Goal: Task Accomplishment & Management: Manage account settings

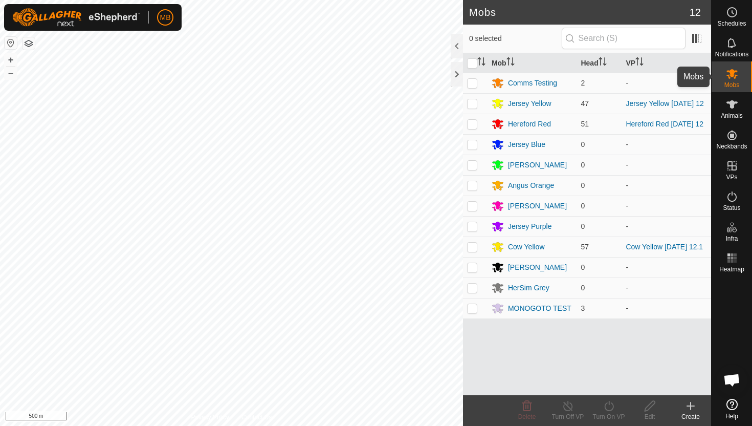
click at [731, 75] on icon at bounding box center [731, 74] width 11 height 10
click at [522, 125] on div "Hereford Red" at bounding box center [529, 124] width 43 height 11
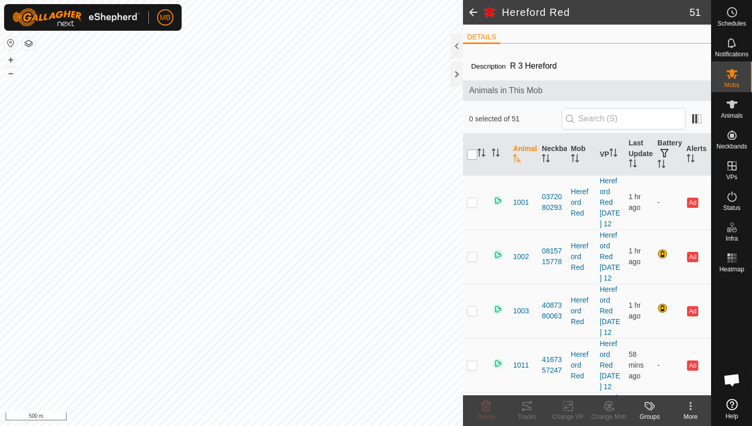
click at [475, 152] on input "checkbox" at bounding box center [472, 154] width 10 height 10
checkbox input "true"
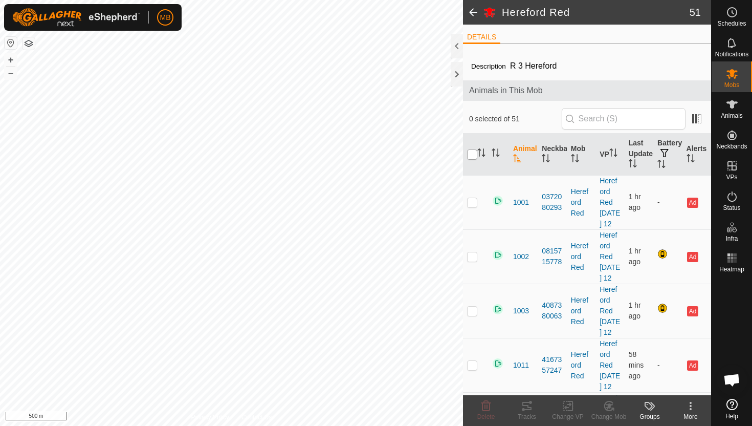
checkbox input "true"
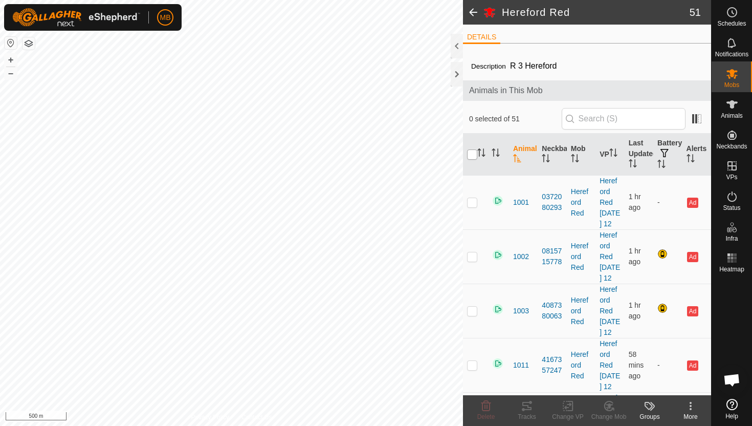
checkbox input "true"
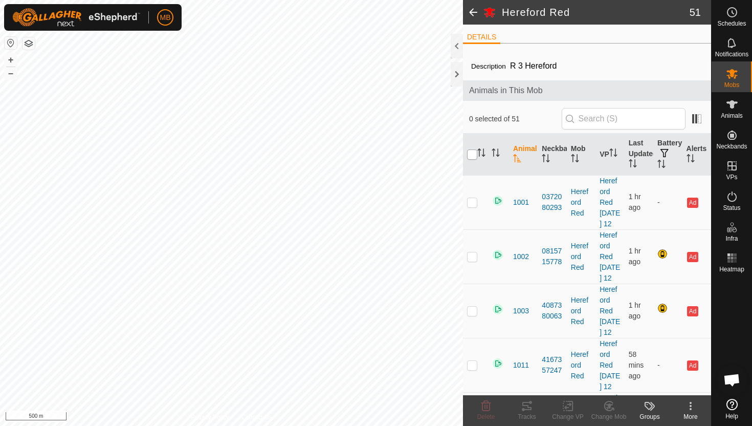
checkbox input "true"
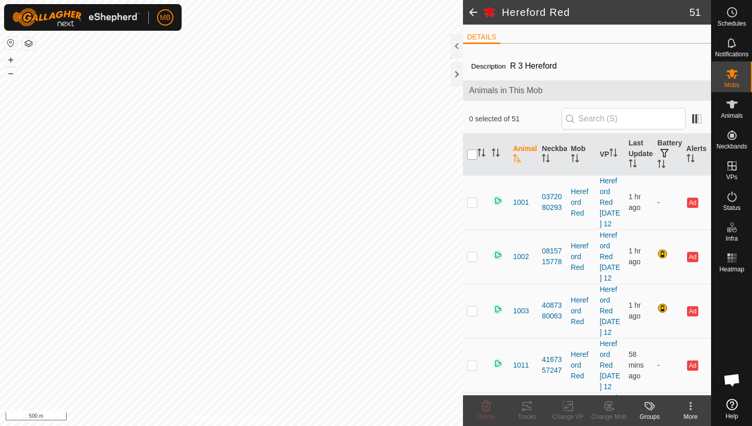
checkbox input "true"
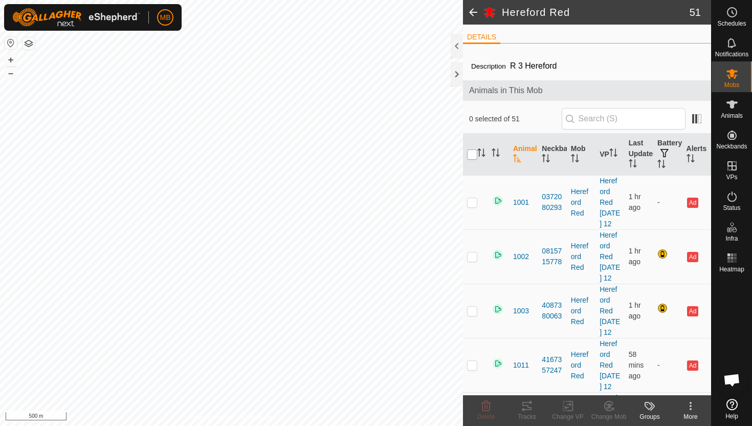
checkbox input "true"
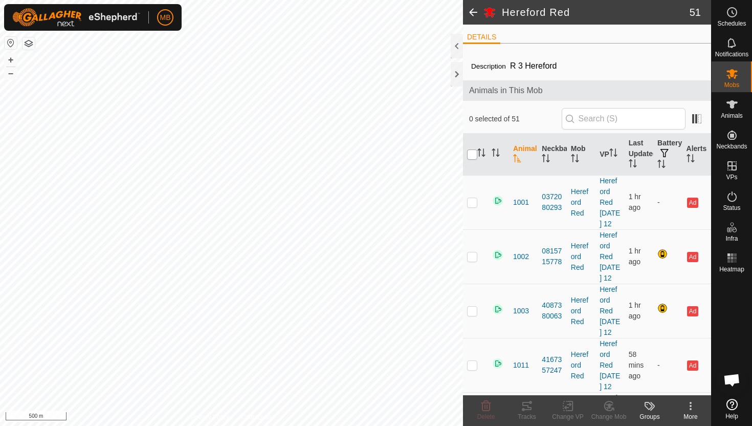
checkbox input "true"
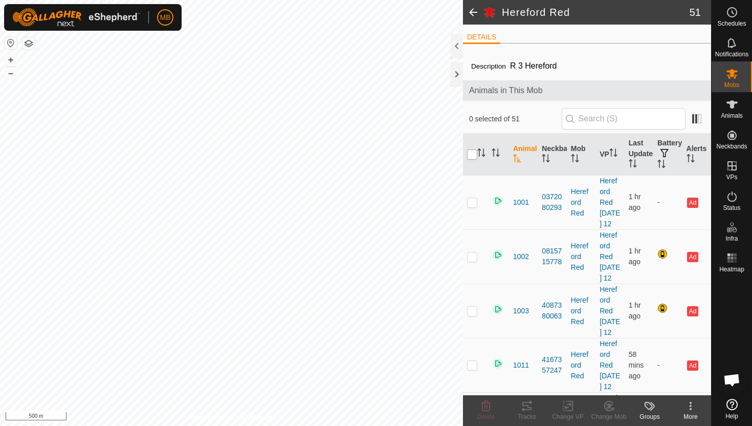
checkbox input "true"
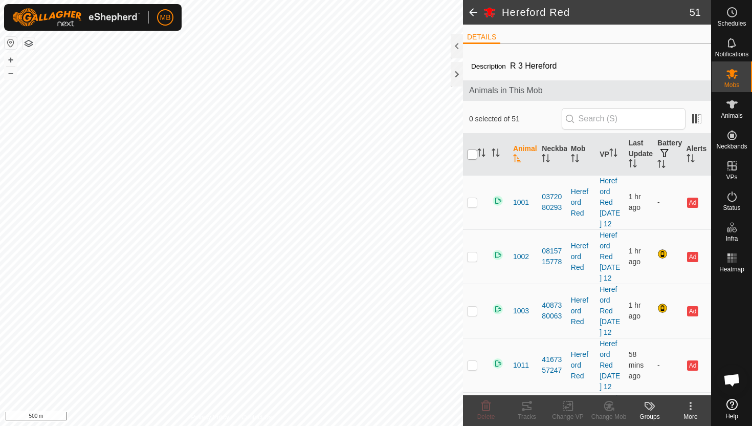
checkbox input "true"
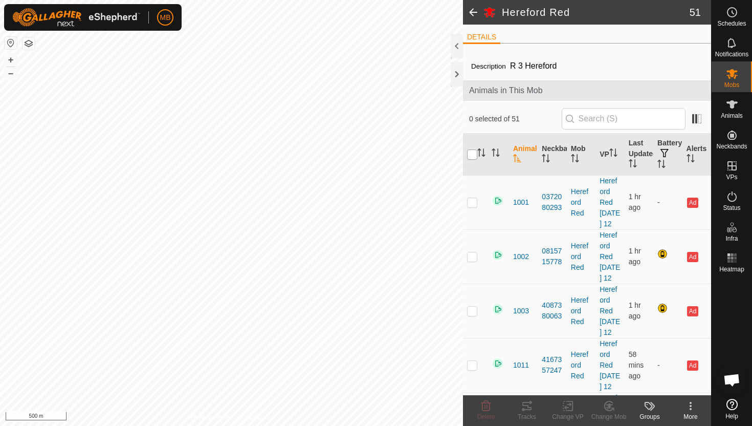
checkbox input "true"
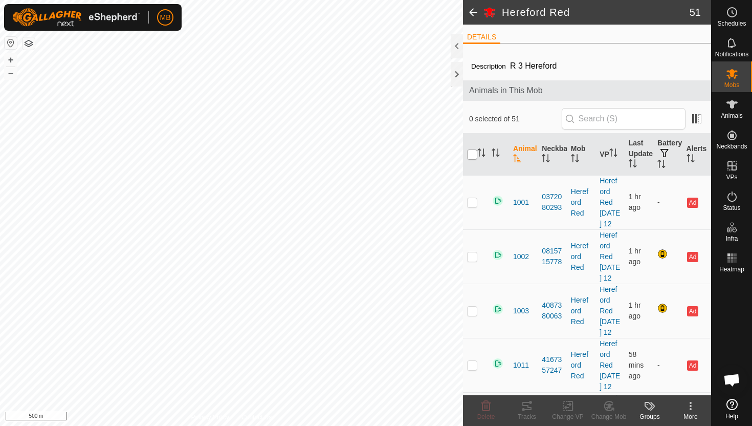
checkbox input "true"
click at [484, 403] on icon at bounding box center [486, 406] width 10 height 10
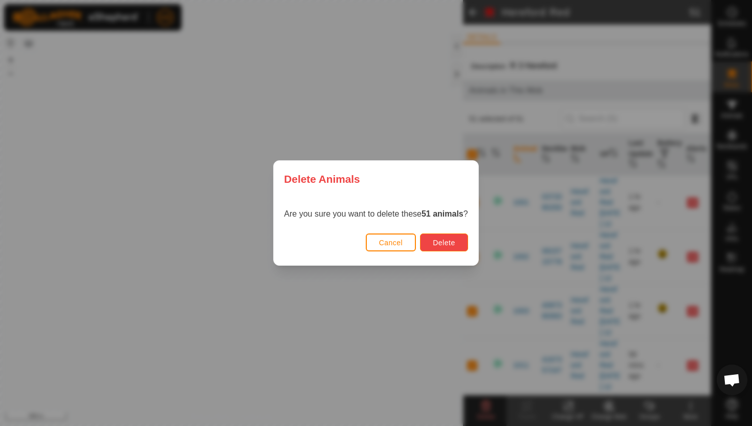
click at [455, 241] on span "Delete" at bounding box center [444, 242] width 22 height 8
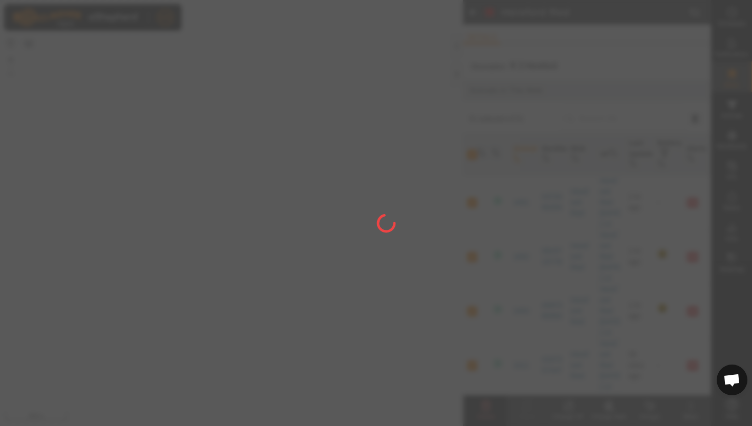
checkbox input "false"
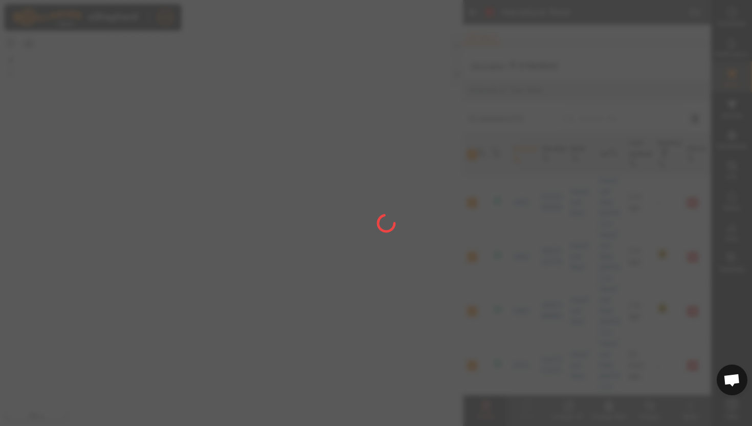
checkbox input "false"
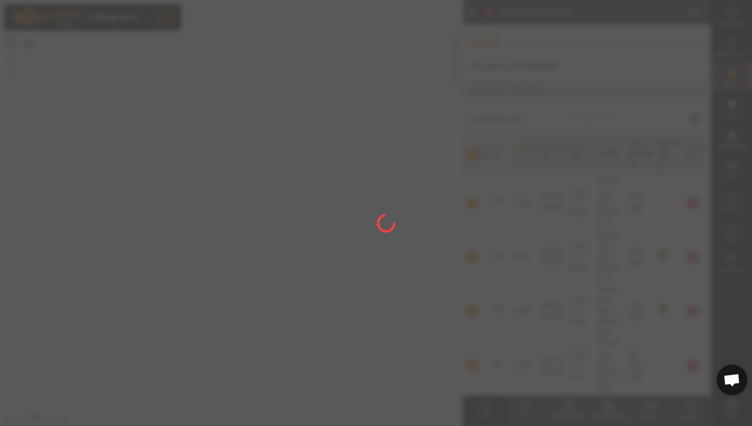
checkbox input "false"
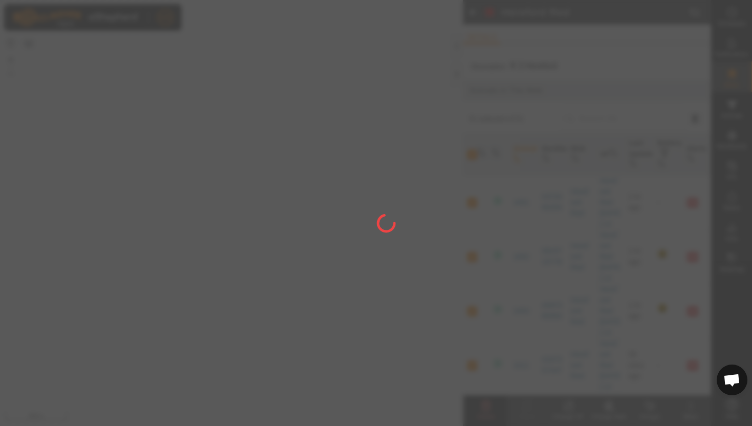
checkbox input "false"
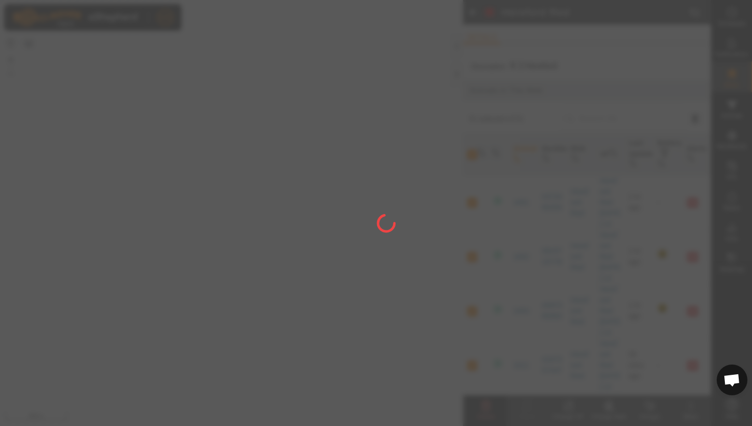
checkbox input "false"
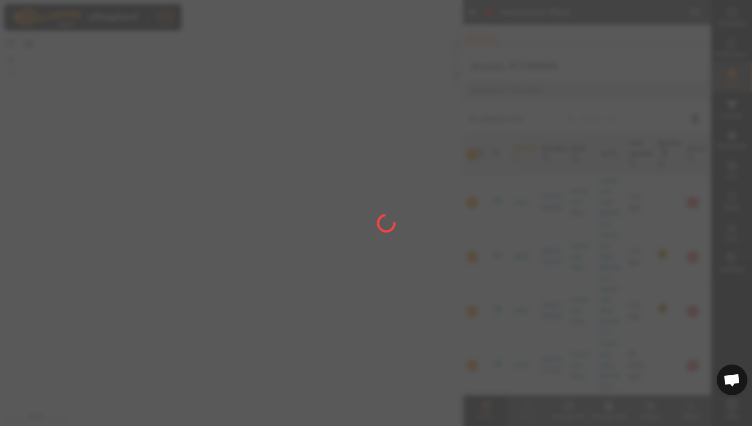
checkbox input "false"
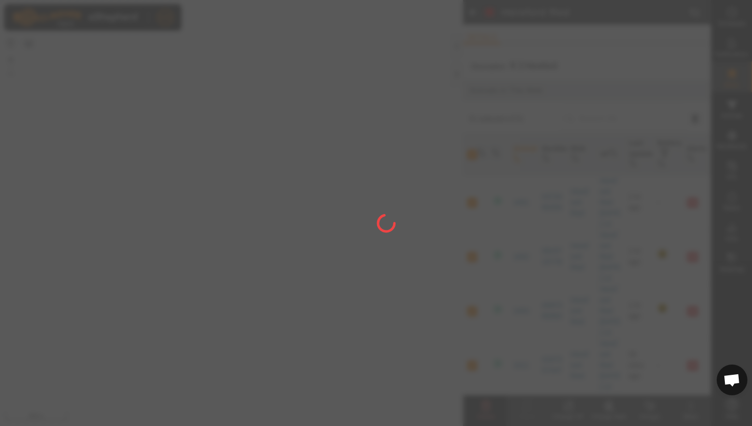
checkbox input "false"
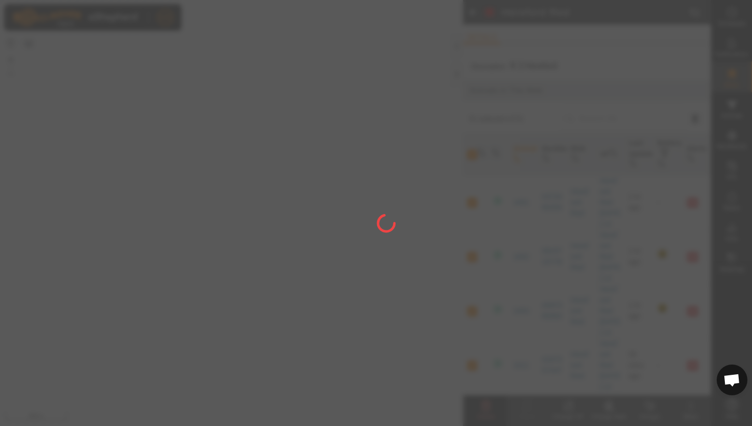
checkbox input "false"
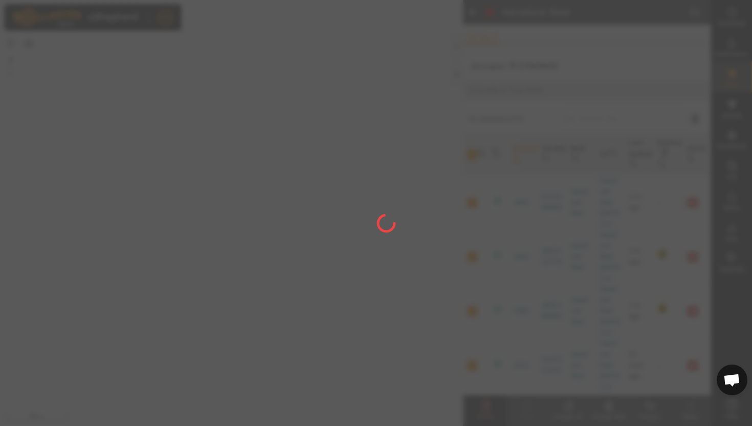
checkbox input "false"
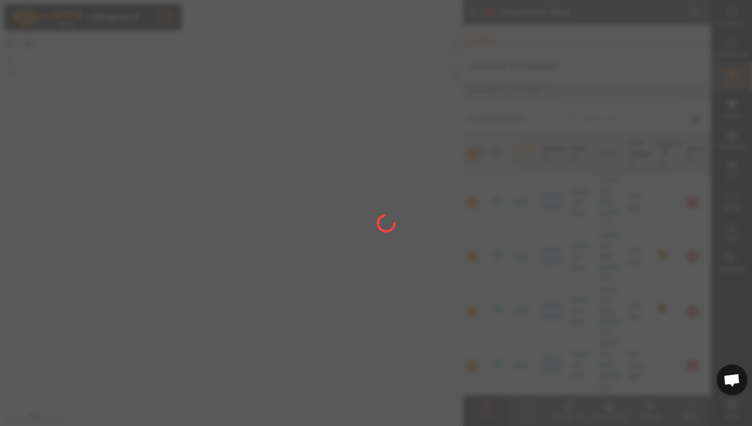
checkbox input "false"
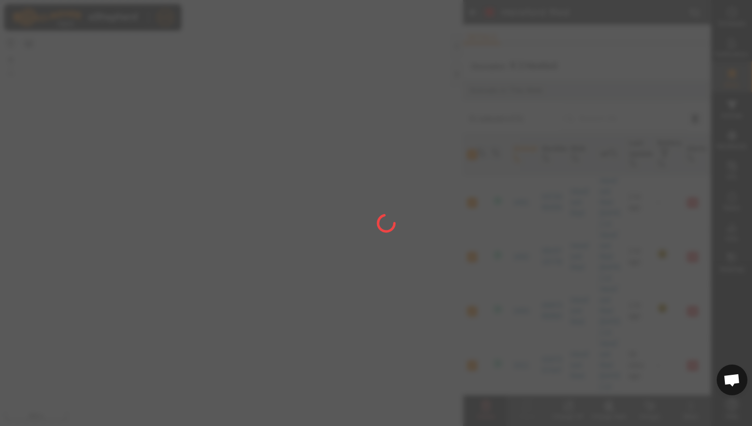
checkbox input "false"
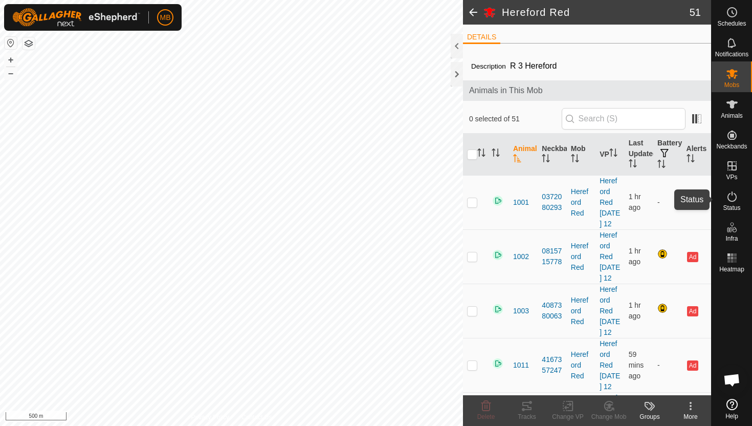
click at [733, 200] on icon at bounding box center [732, 196] width 12 height 12
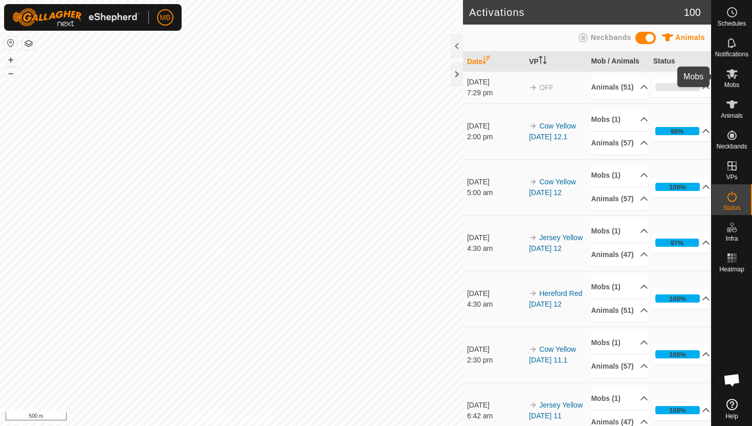
click at [733, 75] on icon at bounding box center [731, 74] width 11 height 10
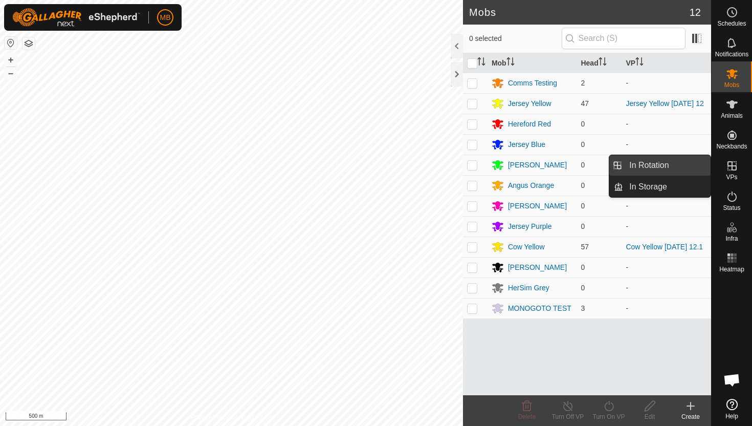
click at [684, 163] on link "In Rotation" at bounding box center [666, 165] width 87 height 20
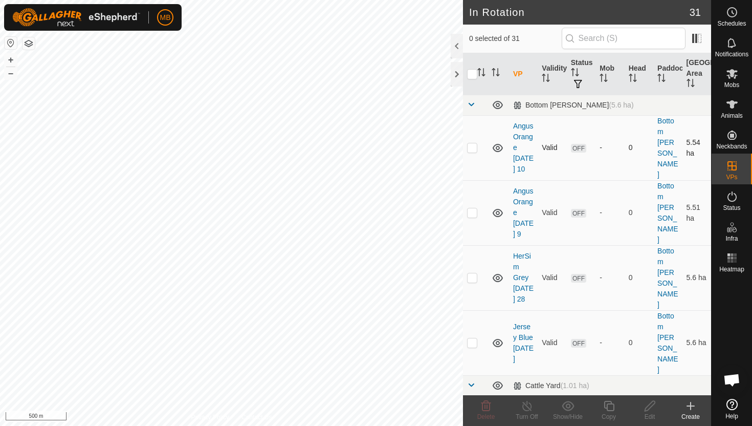
click at [473, 143] on p-checkbox at bounding box center [472, 147] width 10 height 8
checkbox input "true"
click at [472, 201] on td at bounding box center [475, 212] width 25 height 65
checkbox input "true"
click at [467, 252] on td at bounding box center [475, 277] width 25 height 65
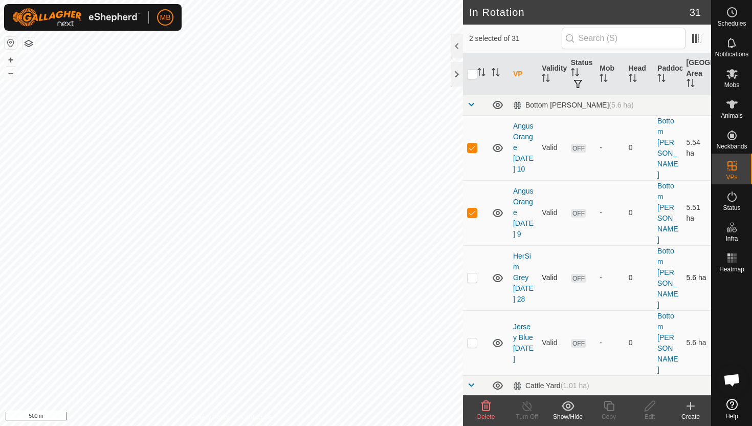
checkbox input "true"
click at [472, 338] on p-checkbox at bounding box center [472, 342] width 10 height 8
checkbox input "true"
click at [486, 407] on icon at bounding box center [486, 406] width 10 height 10
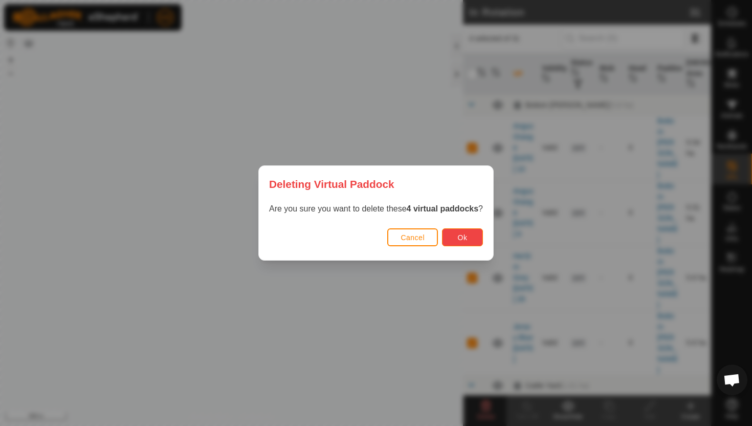
click at [466, 241] on span "Ok" at bounding box center [463, 237] width 10 height 8
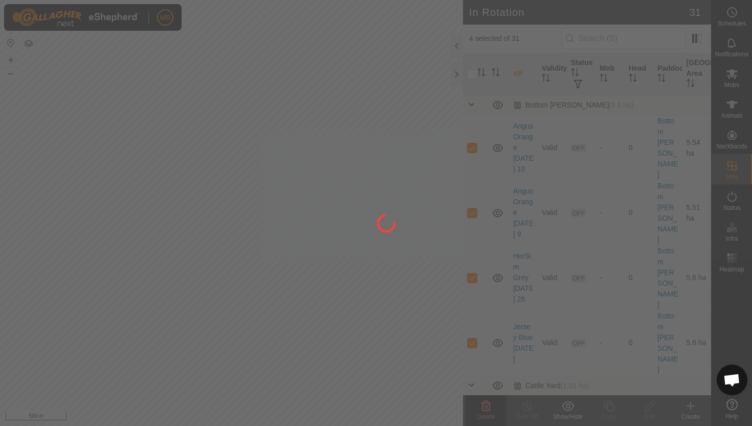
checkbox input "false"
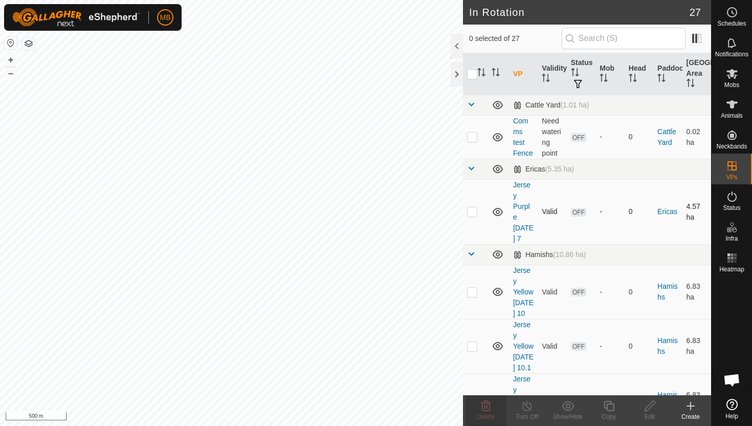
click at [471, 215] on p-checkbox at bounding box center [472, 211] width 10 height 8
checkbox input "true"
click at [472, 295] on p-checkbox at bounding box center [472, 291] width 10 height 8
checkbox input "true"
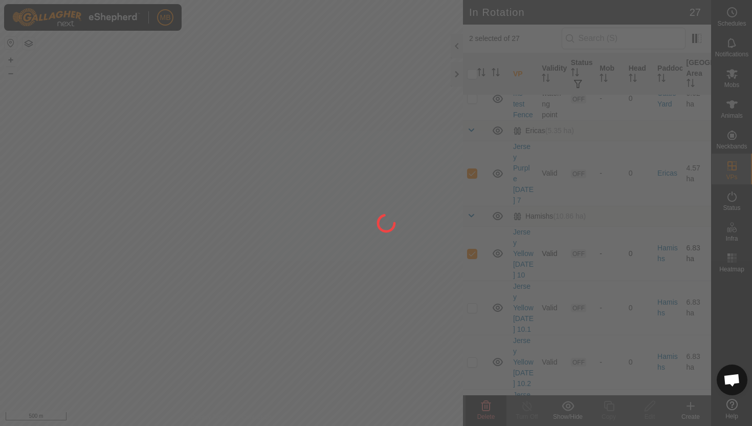
scroll to position [39, 0]
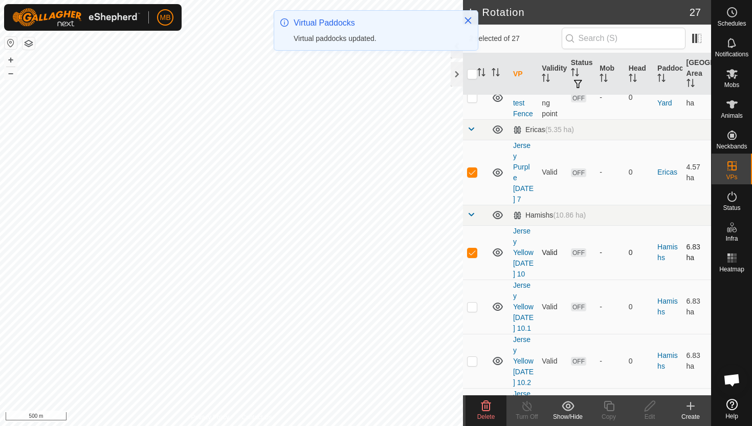
click at [474, 250] on p-checkbox at bounding box center [472, 252] width 10 height 8
checkbox input "false"
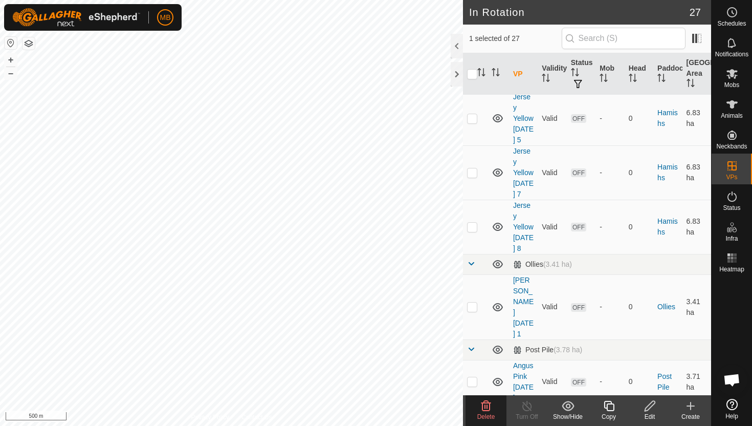
scroll to position [446, 0]
click at [475, 229] on p-checkbox at bounding box center [472, 225] width 10 height 8
checkbox input "true"
click at [475, 309] on p-checkbox at bounding box center [472, 305] width 10 height 8
checkbox input "true"
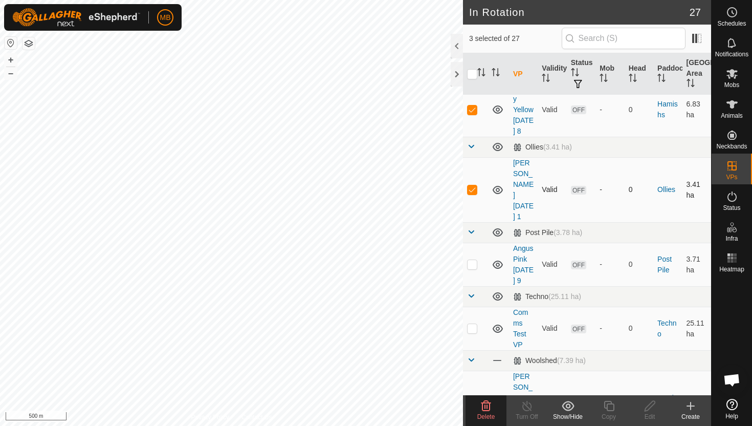
scroll to position [573, 0]
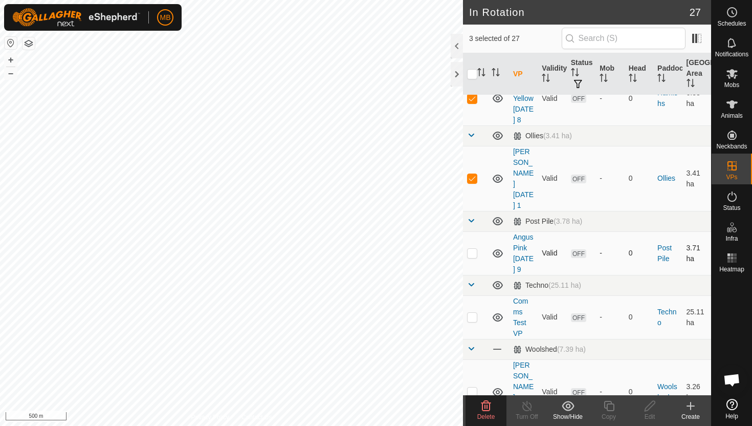
click at [474, 257] on p-checkbox at bounding box center [472, 253] width 10 height 8
click at [487, 404] on icon at bounding box center [486, 406] width 12 height 12
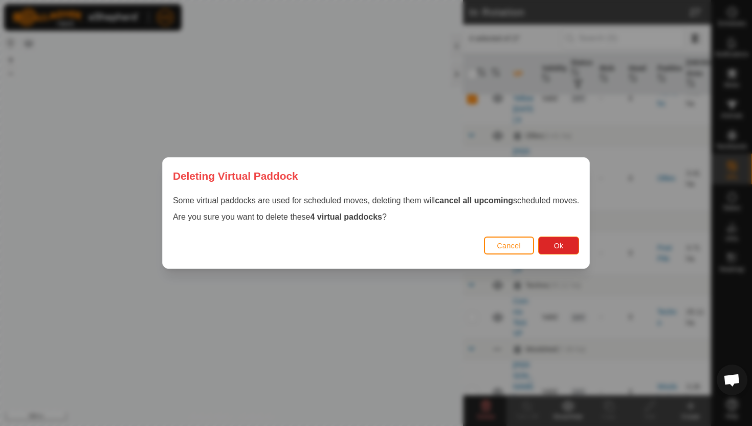
click at [521, 245] on span "Cancel" at bounding box center [509, 245] width 24 height 8
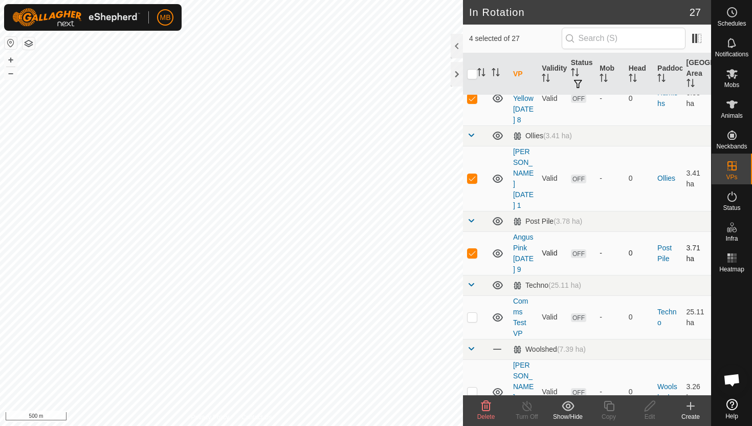
click at [472, 257] on p-checkbox at bounding box center [472, 253] width 10 height 8
checkbox input "false"
click at [473, 182] on p-checkbox at bounding box center [472, 178] width 10 height 8
checkbox input "false"
click at [475, 102] on p-checkbox at bounding box center [472, 98] width 10 height 8
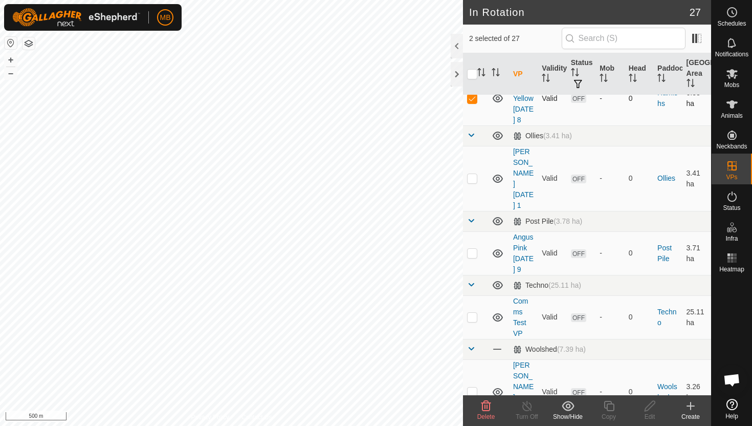
checkbox input "false"
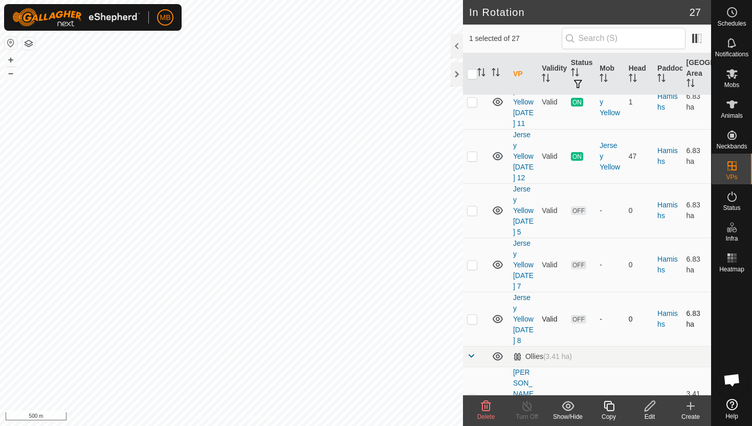
scroll to position [351, 0]
click at [484, 405] on icon at bounding box center [486, 406] width 12 height 12
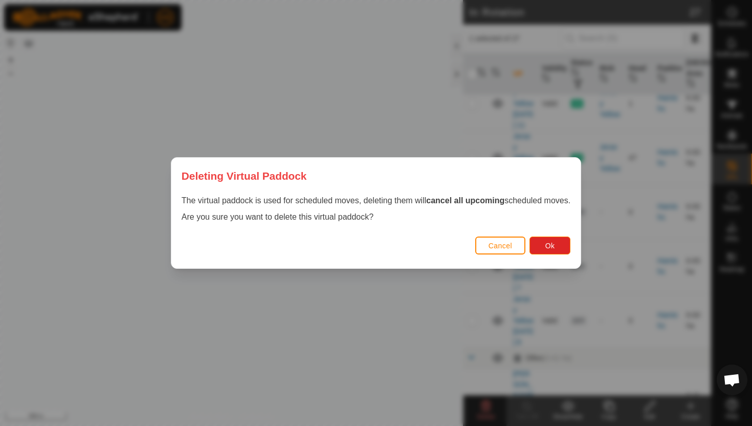
click at [500, 250] on button "Cancel" at bounding box center [500, 245] width 51 height 18
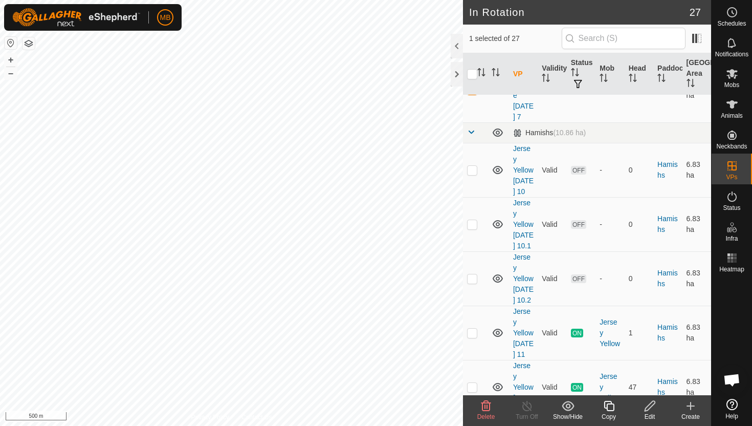
scroll to position [0, 0]
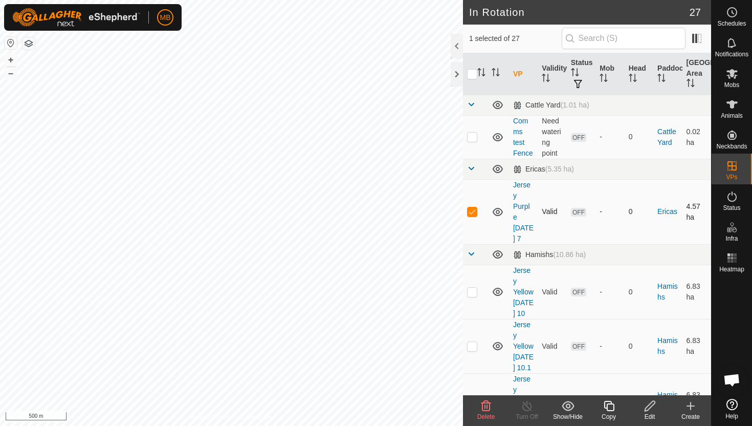
click at [469, 211] on p-checkbox at bounding box center [472, 211] width 10 height 8
checkbox input "false"
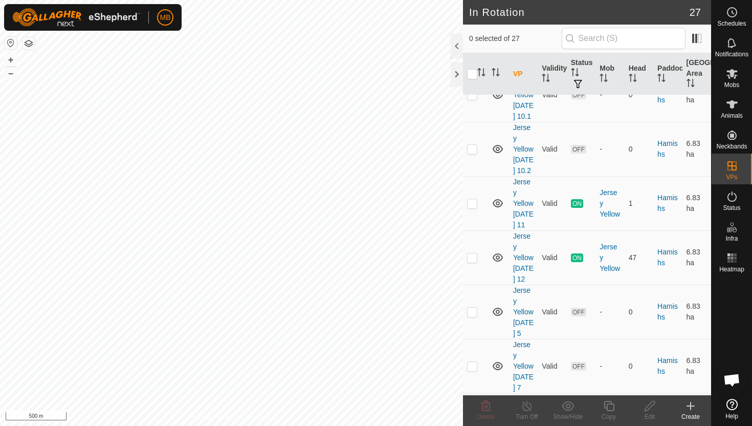
scroll to position [252, 0]
click at [473, 260] on p-checkbox at bounding box center [472, 256] width 10 height 8
checkbox input "true"
click at [609, 406] on icon at bounding box center [609, 406] width 13 height 12
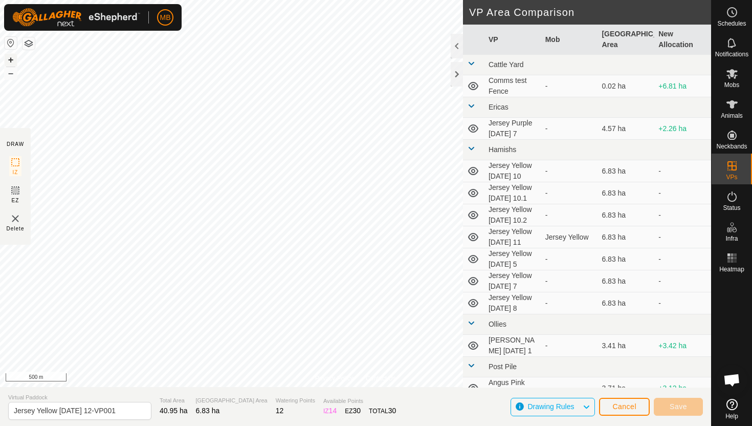
click at [10, 60] on button "+" at bounding box center [11, 60] width 12 height 12
click at [12, 59] on button "+" at bounding box center [11, 60] width 12 height 12
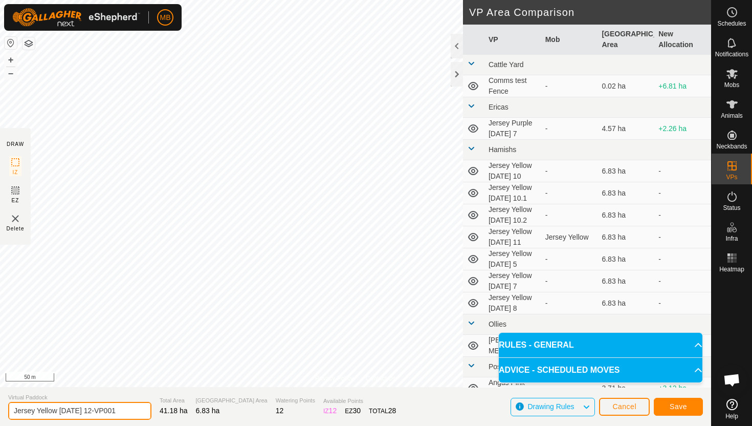
click at [125, 412] on input "Jersey Yellow [DATE] 12-VP001" at bounding box center [79, 411] width 143 height 18
type input "Jersey Yellow [DATE] 13"
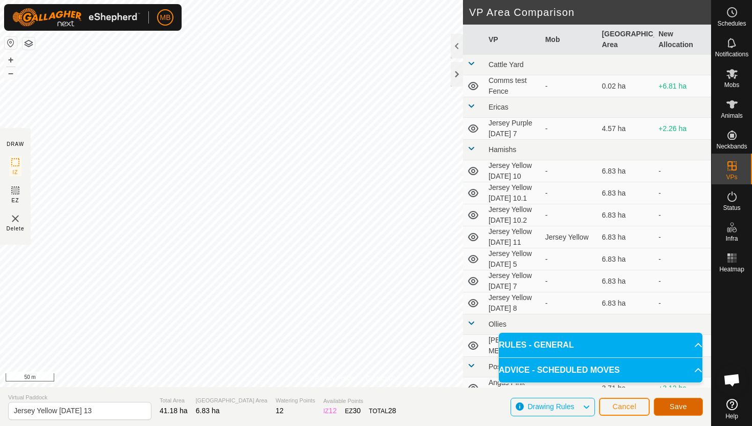
click at [678, 405] on span "Save" at bounding box center [678, 406] width 17 height 8
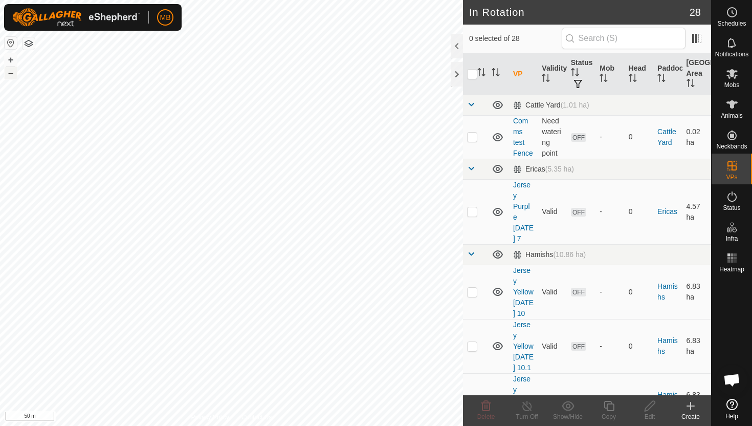
click at [11, 77] on button "–" at bounding box center [11, 73] width 12 height 12
click at [179, 0] on html "MB Schedules Notifications Mobs Animals Neckbands VPs Status Infra Heatmap Help…" at bounding box center [376, 213] width 752 height 426
click at [8, 58] on button "+" at bounding box center [11, 60] width 12 height 12
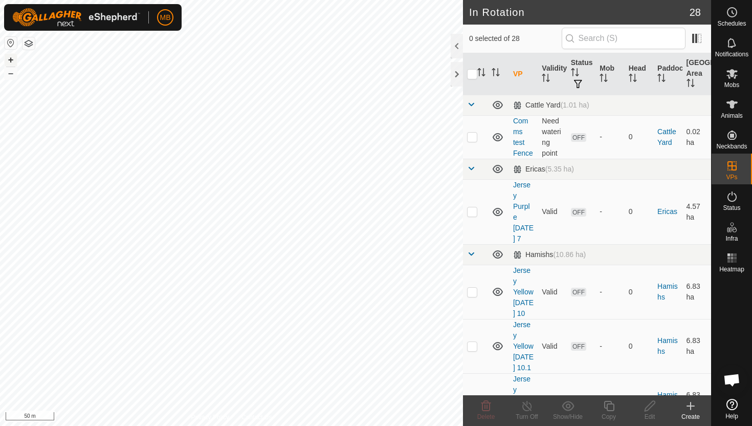
click at [11, 59] on button "+" at bounding box center [11, 60] width 12 height 12
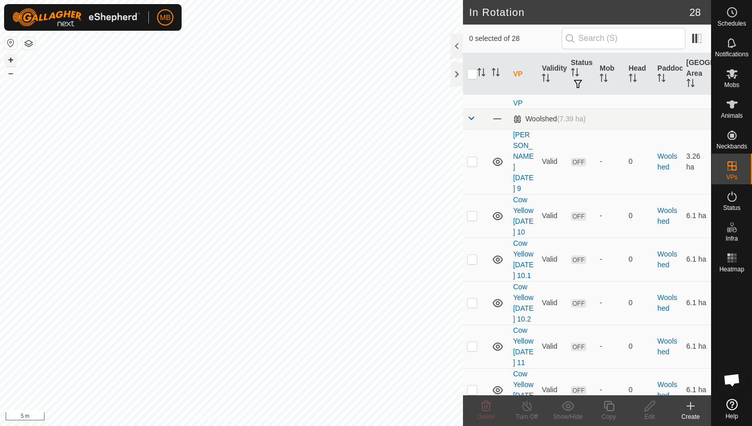
scroll to position [873, 0]
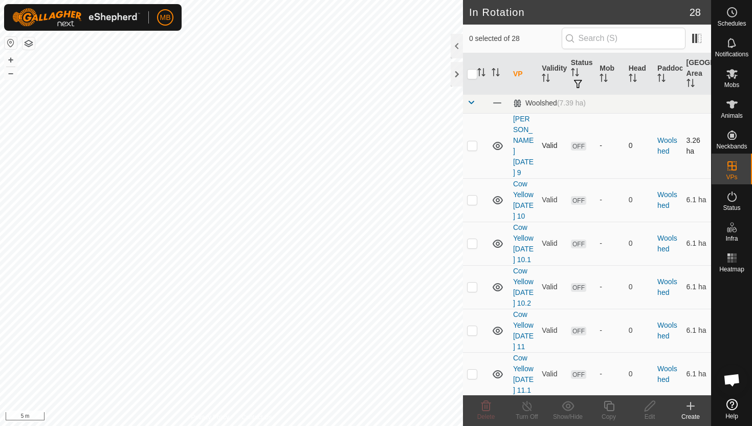
click at [473, 146] on p-checkbox at bounding box center [472, 145] width 10 height 8
checkbox input "true"
click at [473, 195] on p-checkbox at bounding box center [472, 199] width 10 height 8
checkbox input "true"
click at [474, 239] on p-checkbox at bounding box center [472, 243] width 10 height 8
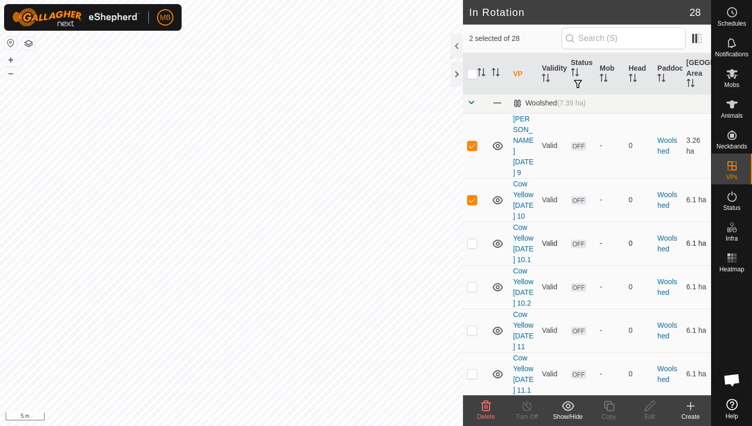
checkbox input "true"
click at [475, 282] on p-checkbox at bounding box center [472, 286] width 10 height 8
checkbox input "true"
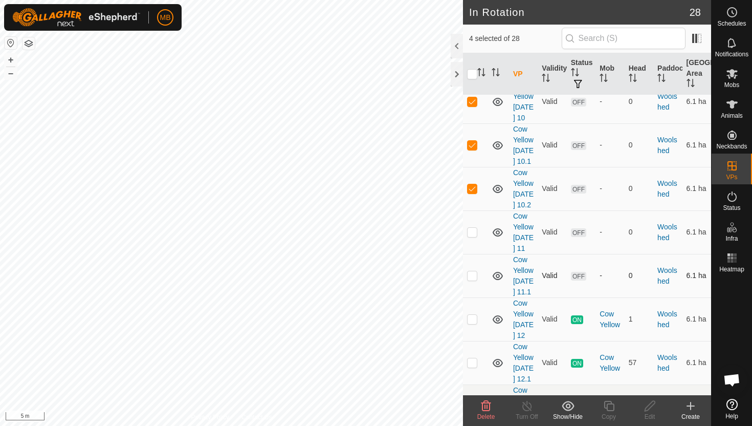
scroll to position [968, 0]
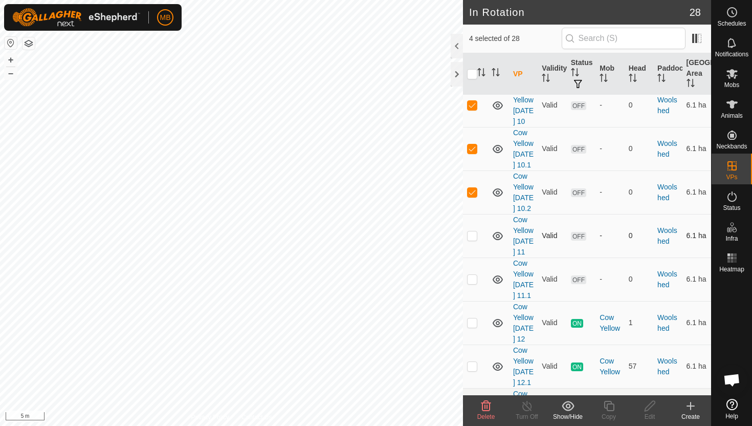
click at [474, 231] on p-checkbox at bounding box center [472, 235] width 10 height 8
checkbox input "true"
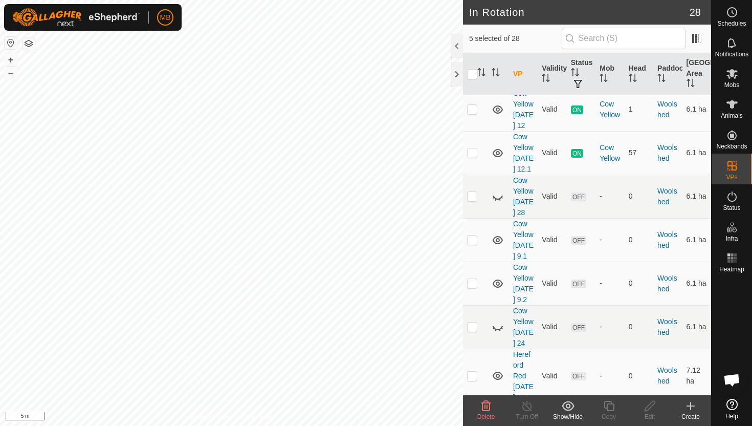
scroll to position [1186, 0]
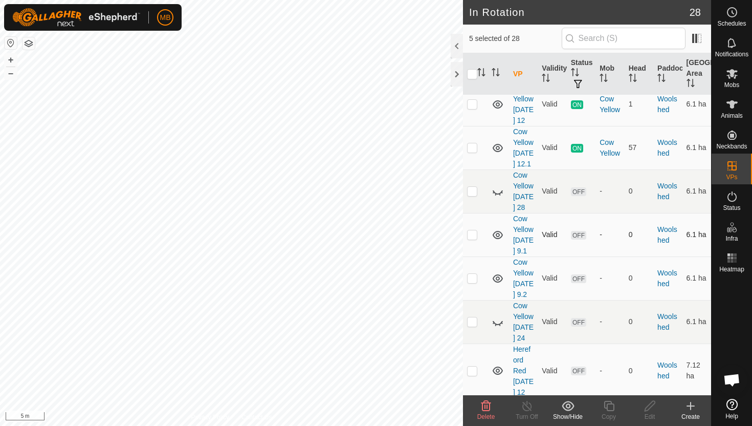
click at [474, 238] on p-checkbox at bounding box center [472, 234] width 10 height 8
checkbox input "true"
click at [473, 282] on p-checkbox at bounding box center [472, 278] width 10 height 8
checkbox input "true"
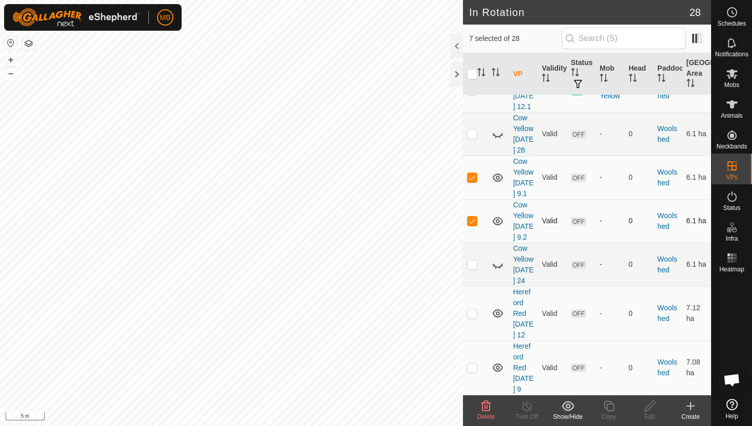
scroll to position [1286, 0]
click at [472, 313] on p-checkbox at bounding box center [472, 313] width 10 height 8
checkbox input "true"
click at [474, 372] on td at bounding box center [475, 367] width 25 height 54
checkbox input "true"
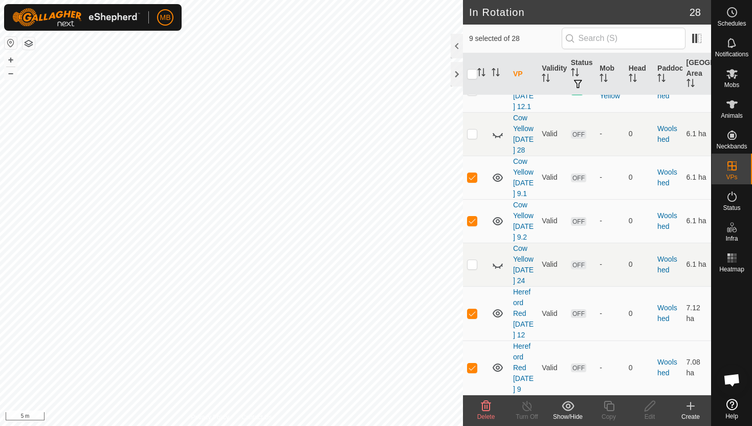
click at [484, 408] on icon at bounding box center [486, 406] width 10 height 10
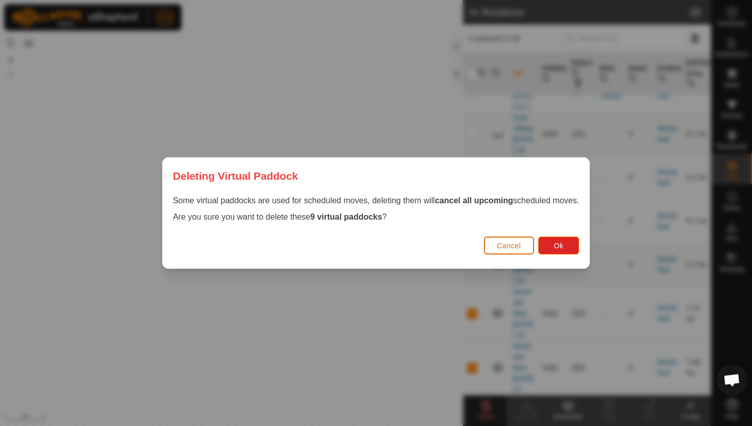
click at [517, 246] on span "Cancel" at bounding box center [509, 245] width 24 height 8
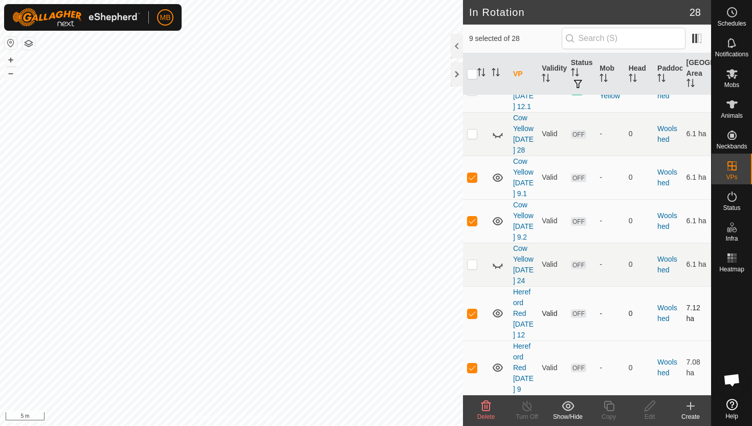
click at [475, 314] on p-checkbox at bounding box center [472, 313] width 10 height 8
checkbox input "false"
click at [470, 364] on p-checkbox at bounding box center [472, 367] width 10 height 8
checkbox input "false"
click at [474, 216] on p-checkbox at bounding box center [472, 220] width 10 height 8
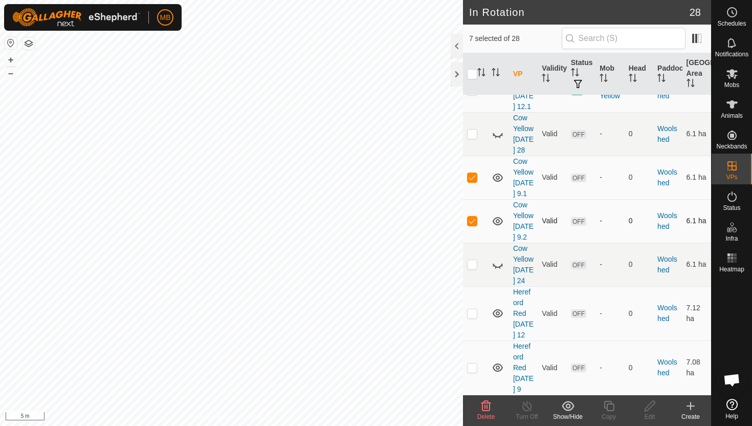
checkbox input "false"
click at [474, 173] on p-checkbox at bounding box center [472, 177] width 10 height 8
checkbox input "false"
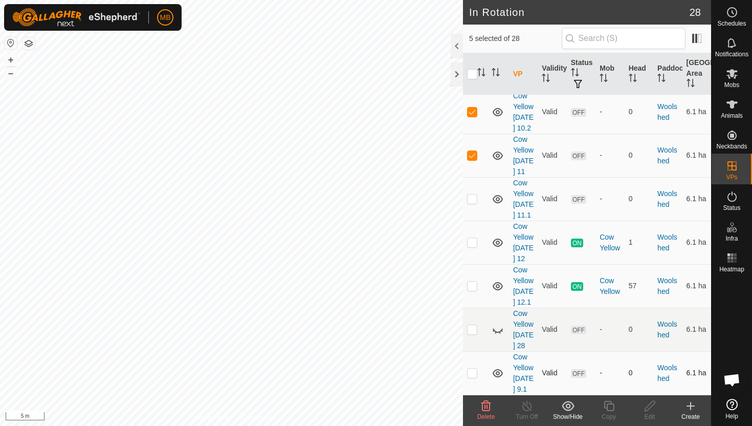
scroll to position [1048, 0]
click at [474, 151] on p-checkbox at bounding box center [472, 155] width 10 height 8
checkbox input "false"
click at [488, 407] on icon at bounding box center [486, 406] width 12 height 12
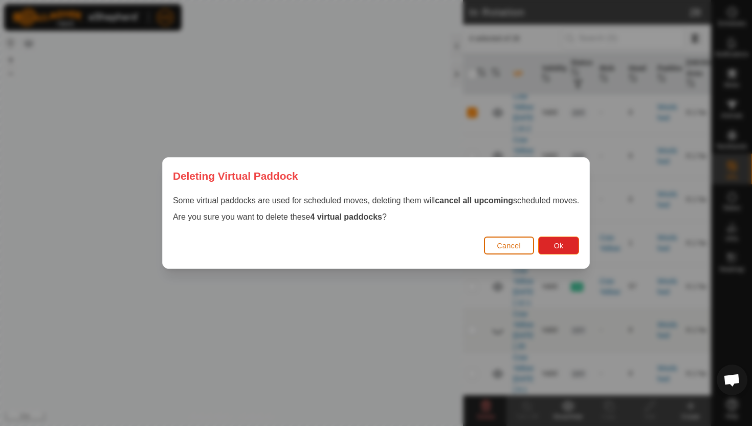
click at [514, 249] on span "Cancel" at bounding box center [509, 245] width 24 height 8
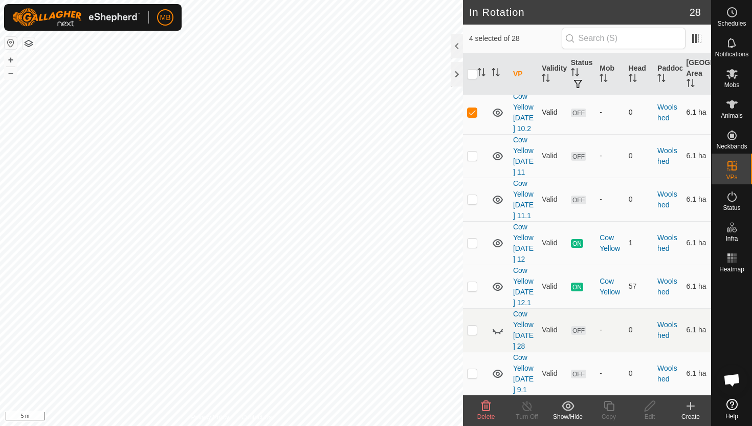
click at [474, 108] on p-checkbox at bounding box center [472, 112] width 10 height 8
checkbox input "false"
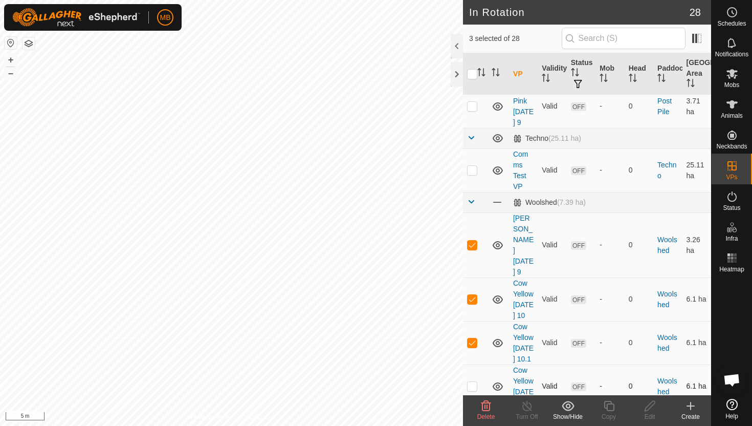
scroll to position [763, 0]
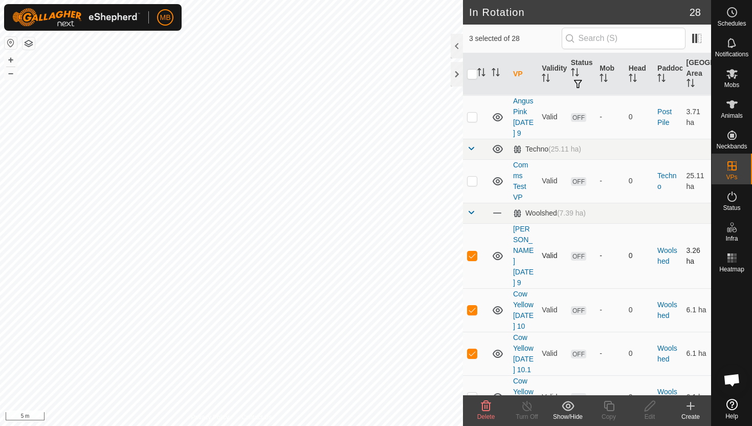
click at [471, 252] on p-checkbox at bounding box center [472, 255] width 10 height 8
checkbox input "false"
click at [486, 405] on icon at bounding box center [486, 406] width 10 height 10
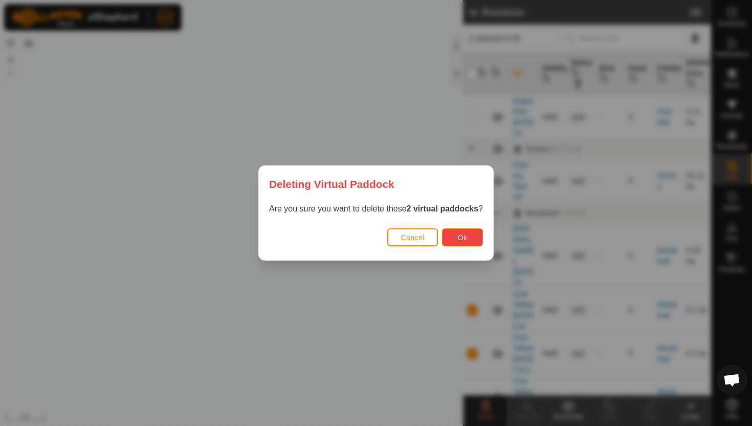
click at [466, 238] on span "Ok" at bounding box center [463, 237] width 10 height 8
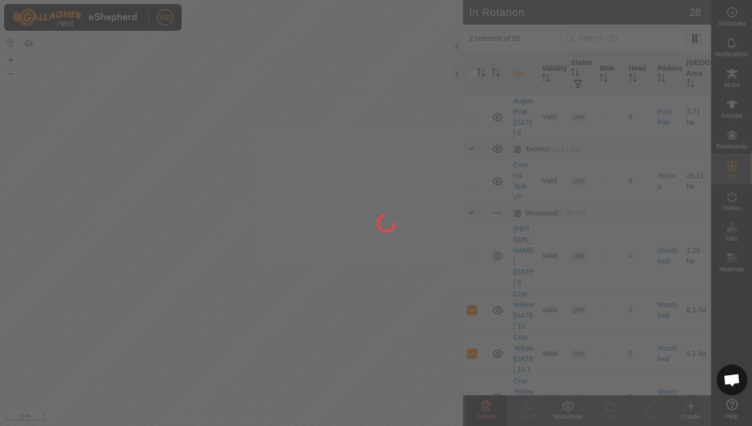
checkbox input "false"
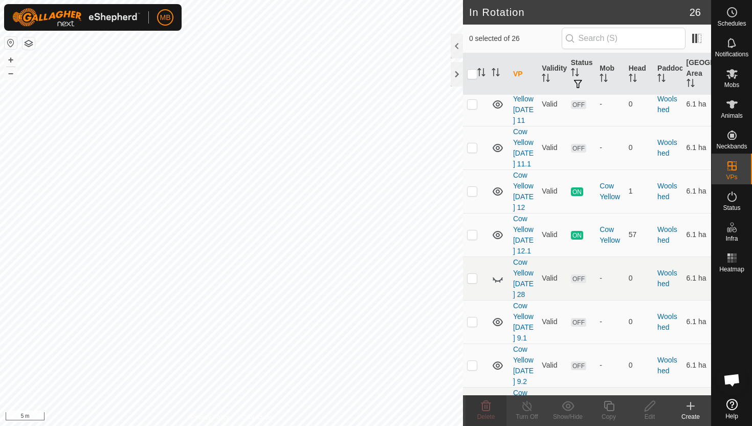
scroll to position [1012, 0]
click at [474, 231] on p-checkbox at bounding box center [472, 235] width 10 height 8
checkbox input "true"
click at [609, 402] on icon at bounding box center [609, 406] width 13 height 12
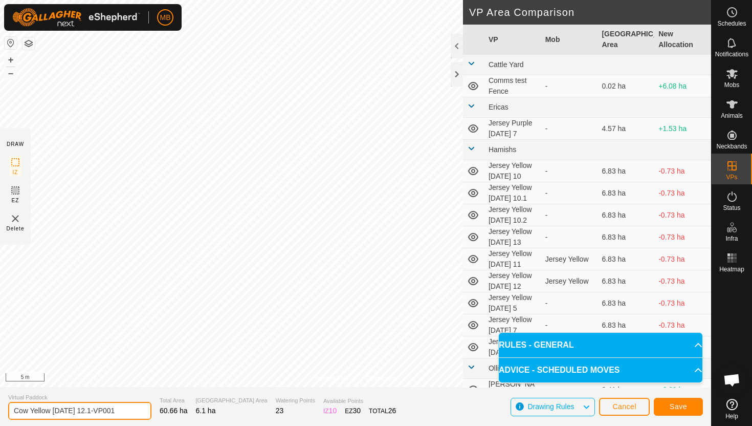
click at [122, 413] on input "Cow Yellow [DATE] 12.1-VP001" at bounding box center [79, 411] width 143 height 18
type input "Cow Yellow [DATE] 13"
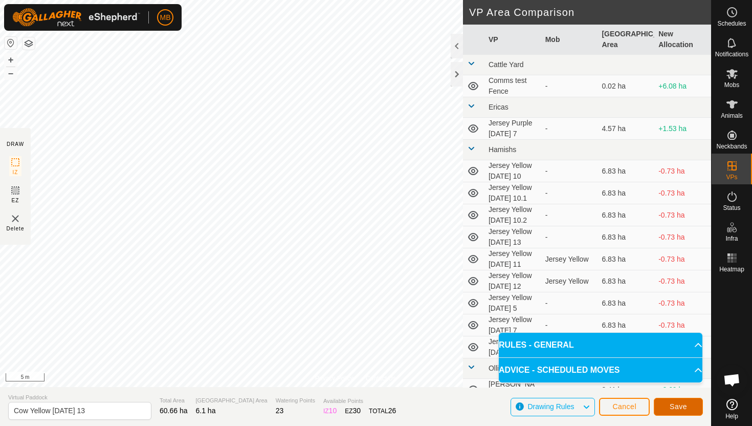
click at [689, 409] on button "Save" at bounding box center [678, 406] width 49 height 18
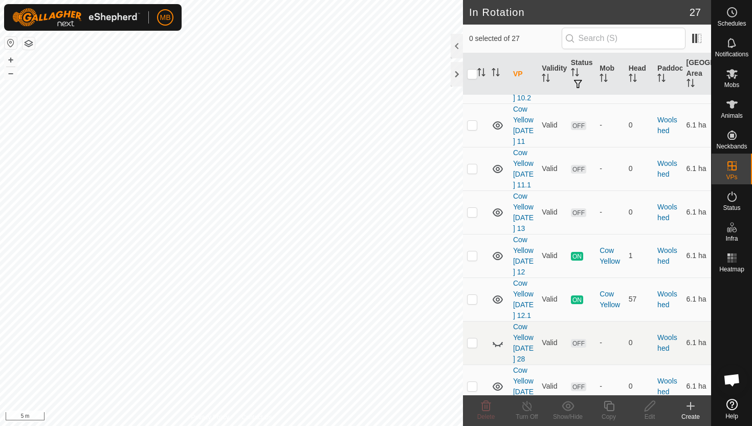
scroll to position [991, 0]
click at [472, 208] on p-checkbox at bounding box center [472, 212] width 10 height 8
checkbox input "true"
click at [611, 406] on icon at bounding box center [609, 406] width 13 height 12
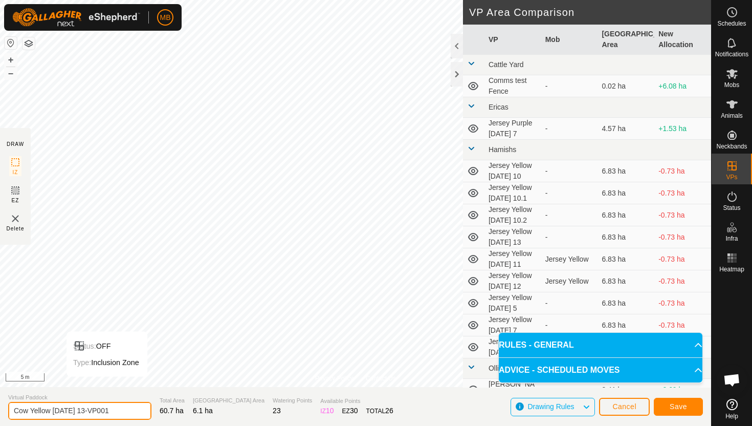
click at [115, 411] on input "Cow Yellow [DATE] 13-VP001" at bounding box center [79, 411] width 143 height 18
type input "Cow Yellow [DATE] 13.1"
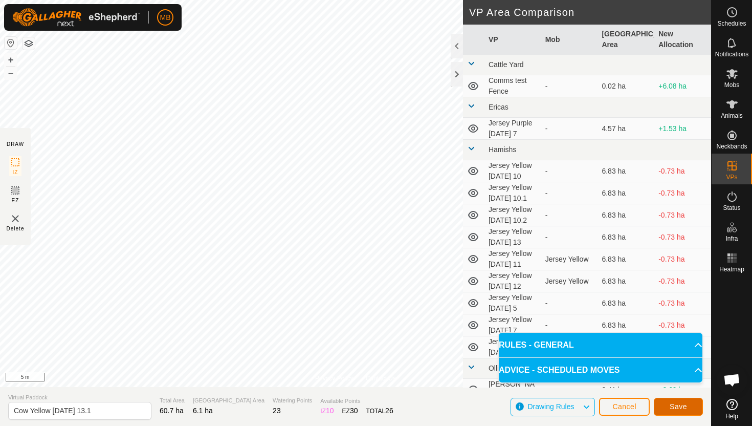
click at [683, 403] on span "Save" at bounding box center [678, 406] width 17 height 8
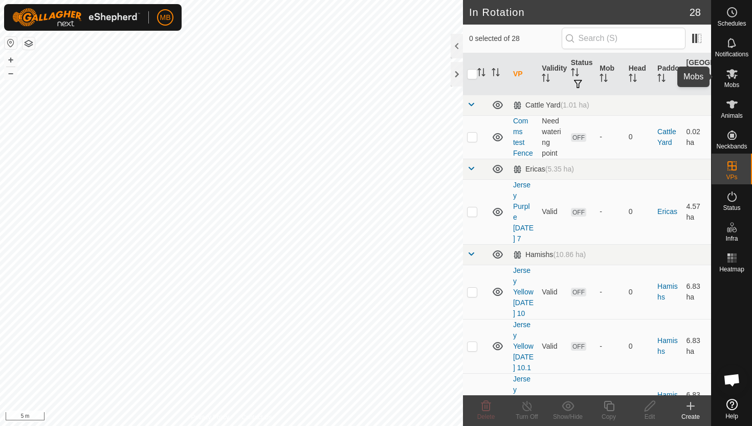
click at [733, 80] on es-mob-svg-icon at bounding box center [732, 73] width 18 height 16
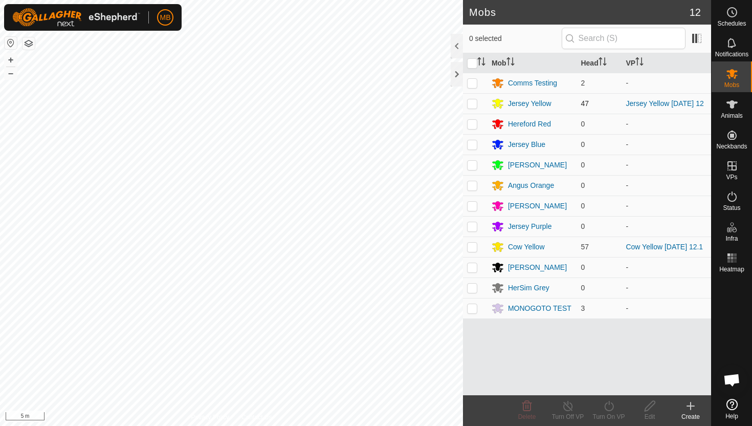
click at [476, 104] on p-checkbox at bounding box center [472, 103] width 10 height 8
checkbox input "true"
click at [609, 405] on icon at bounding box center [609, 406] width 13 height 12
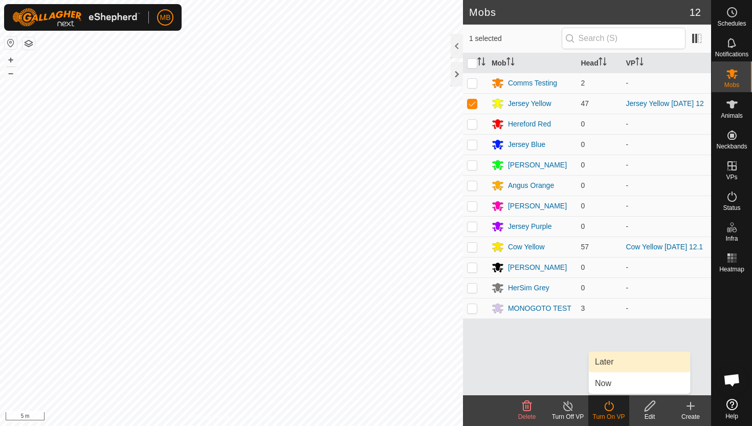
click at [606, 361] on link "Later" at bounding box center [639, 361] width 101 height 20
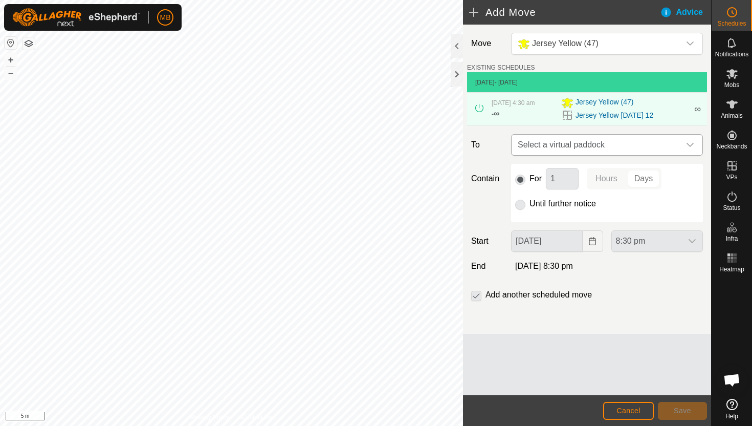
click at [689, 144] on icon "dropdown trigger" at bounding box center [690, 145] width 8 height 8
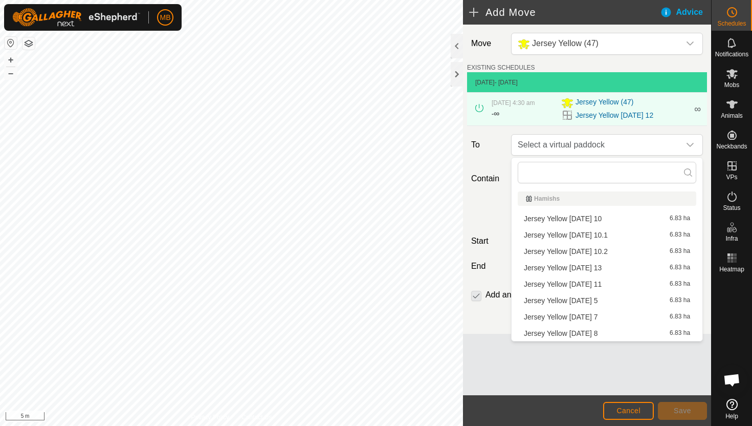
click at [603, 269] on li "Jersey Yellow [DATE] 13 6.83 ha" at bounding box center [607, 267] width 179 height 15
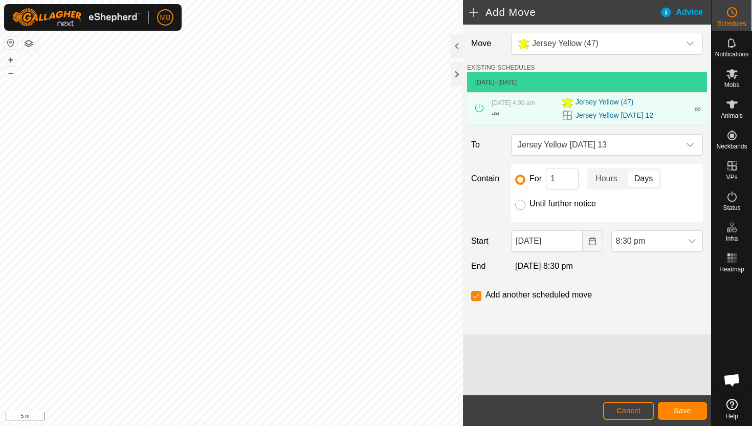
click at [522, 205] on input "Until further notice" at bounding box center [520, 205] width 10 height 10
radio input "true"
checkbox input "false"
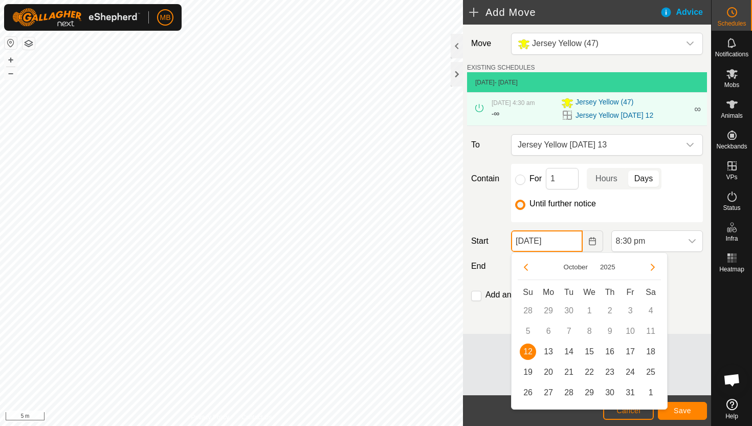
click at [574, 245] on input "[DATE]" at bounding box center [546, 240] width 71 height 21
click at [550, 350] on span "13" at bounding box center [548, 351] width 16 height 16
type input "[DATE]"
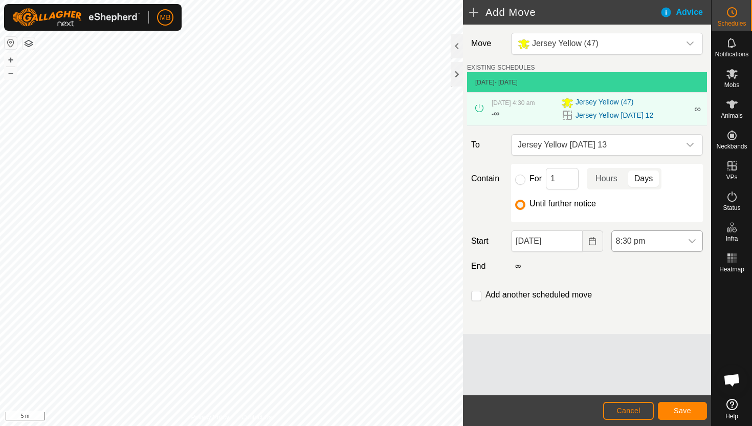
click at [690, 241] on icon "dropdown trigger" at bounding box center [692, 241] width 7 height 4
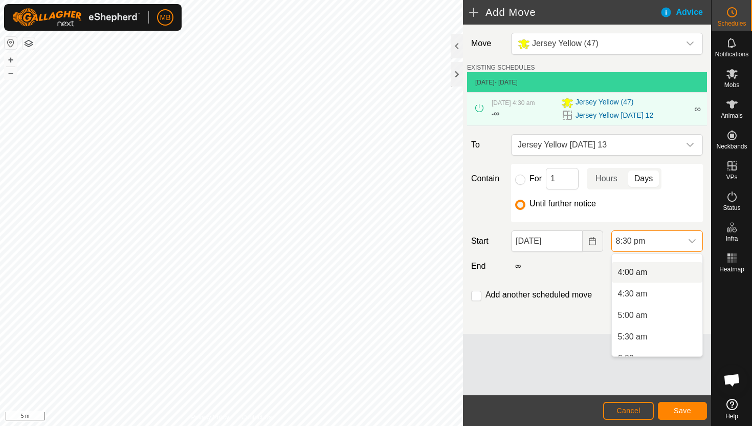
scroll to position [160, 0]
click at [664, 278] on li "4:00 am" at bounding box center [657, 276] width 91 height 20
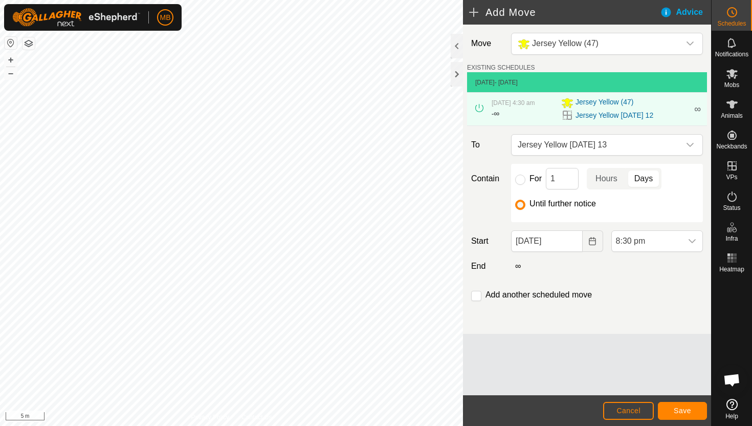
scroll to position [799, 0]
click at [684, 408] on span "Save" at bounding box center [682, 410] width 17 height 8
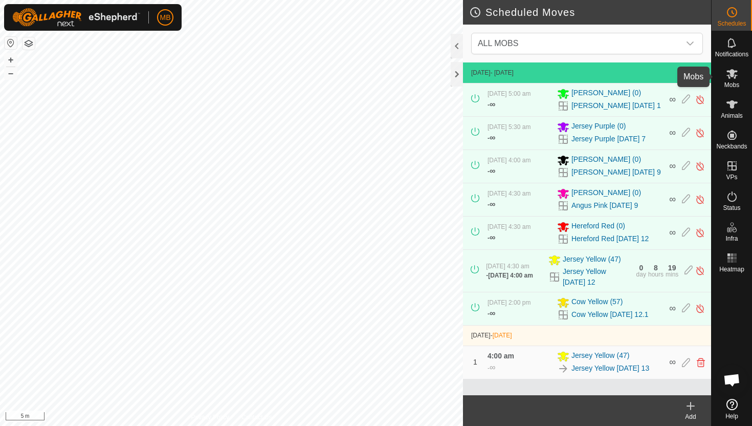
click at [734, 76] on icon at bounding box center [731, 74] width 11 height 10
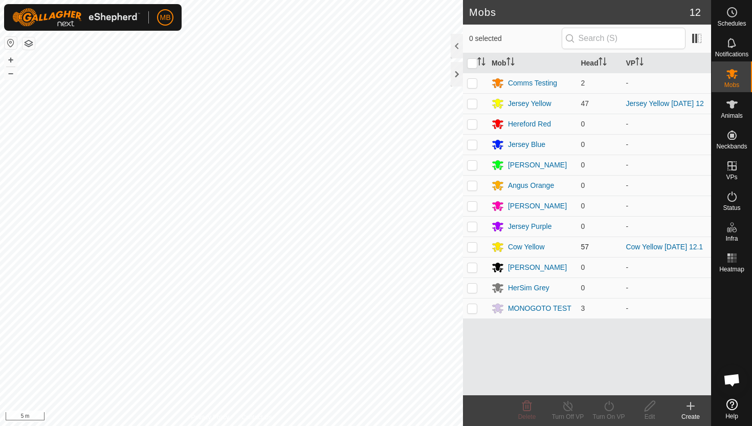
click at [472, 249] on p-checkbox at bounding box center [472, 246] width 10 height 8
checkbox input "true"
click at [607, 405] on icon at bounding box center [609, 406] width 13 height 12
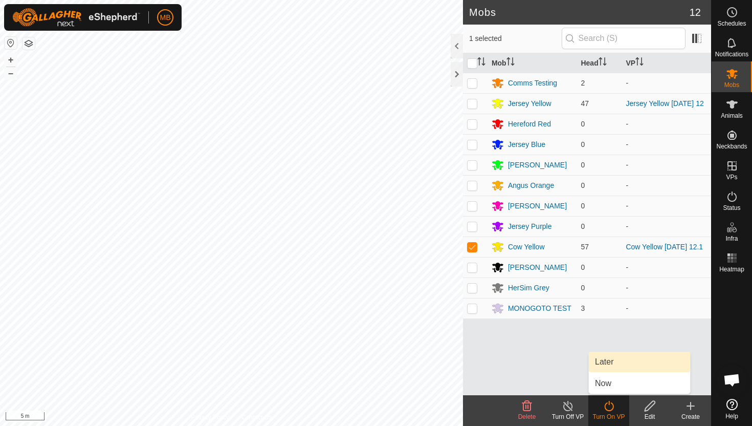
click at [612, 365] on link "Later" at bounding box center [639, 361] width 101 height 20
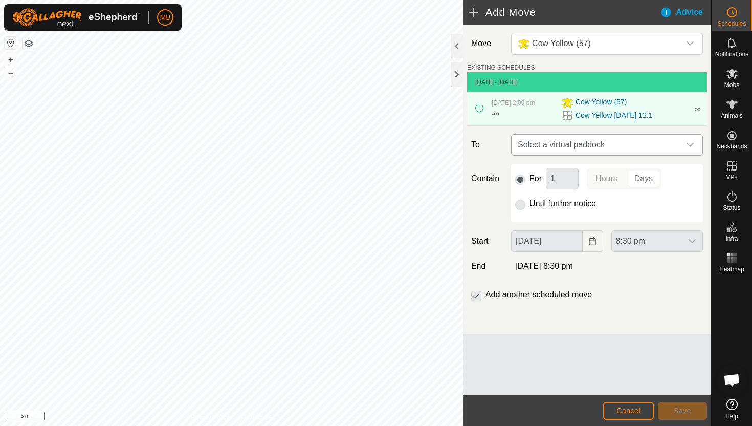
click at [690, 145] on icon "dropdown trigger" at bounding box center [690, 145] width 8 height 8
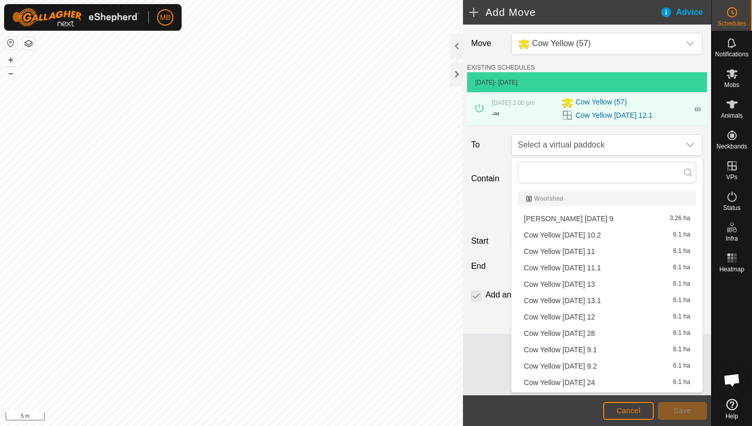
click at [598, 282] on li "Cow Yellow [DATE] 13 6.1 ha" at bounding box center [607, 283] width 179 height 15
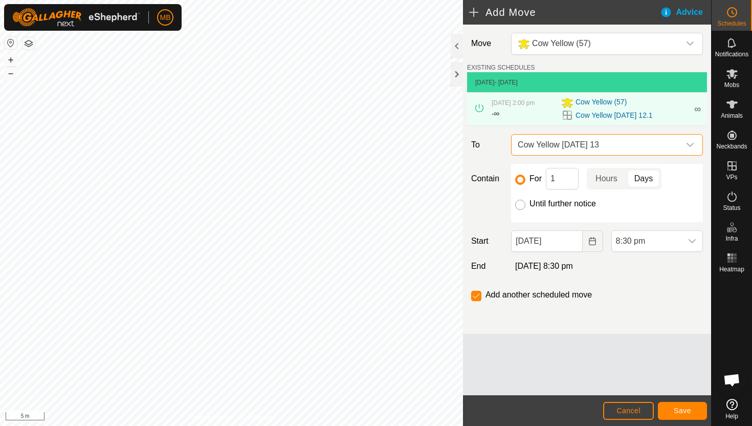
click at [522, 205] on input "Until further notice" at bounding box center [520, 205] width 10 height 10
radio input "true"
checkbox input "false"
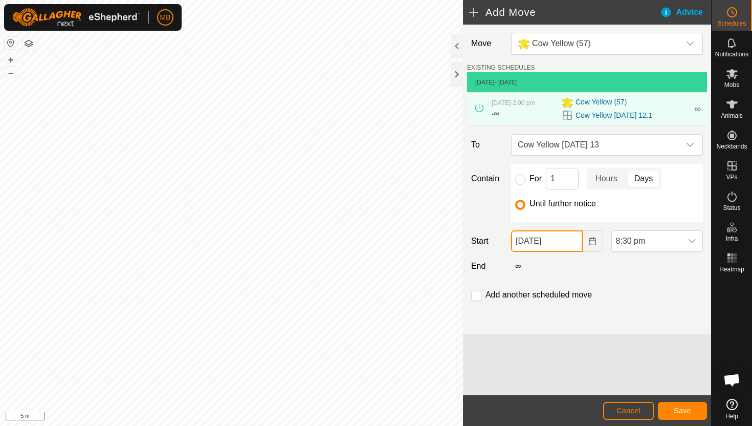
click at [567, 240] on input "[DATE]" at bounding box center [546, 240] width 71 height 21
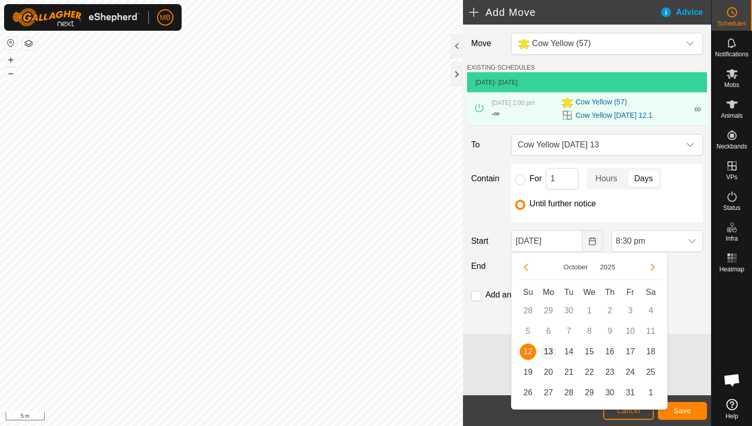
click at [549, 347] on span "13" at bounding box center [548, 351] width 16 height 16
type input "[DATE]"
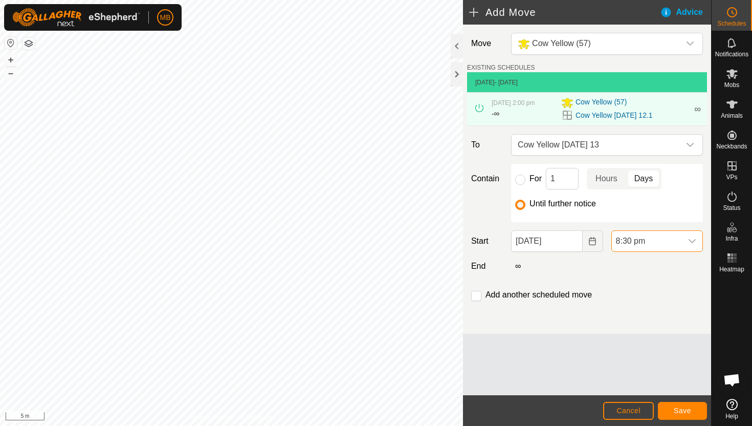
click at [664, 242] on span "8:30 pm" at bounding box center [647, 241] width 70 height 20
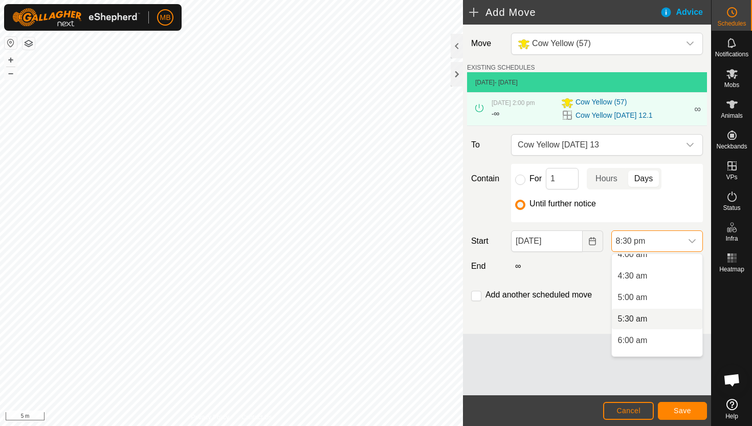
scroll to position [179, 0]
click at [642, 300] on li "5:00 am" at bounding box center [657, 300] width 91 height 20
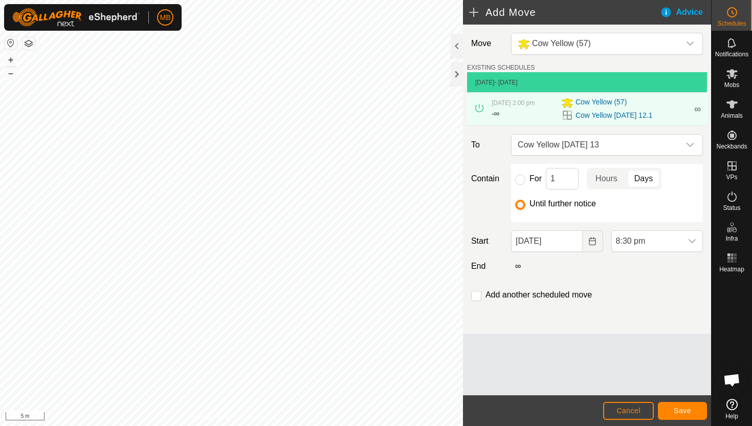
scroll to position [799, 0]
click at [476, 299] on input "checkbox" at bounding box center [476, 296] width 10 height 10
checkbox input "true"
click at [687, 410] on span "Save" at bounding box center [682, 410] width 17 height 8
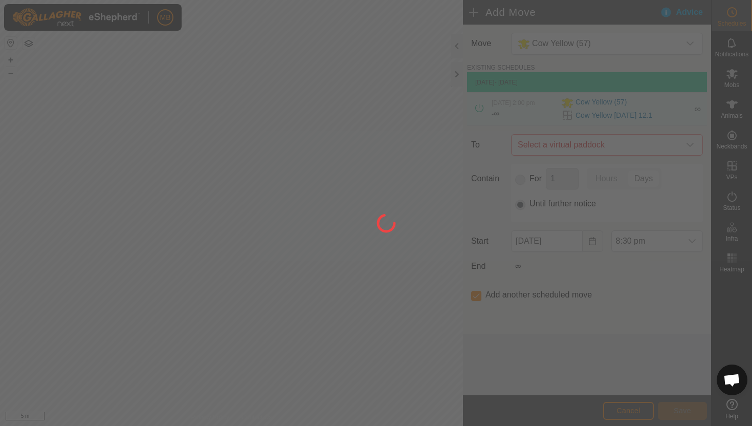
type input "[DATE]"
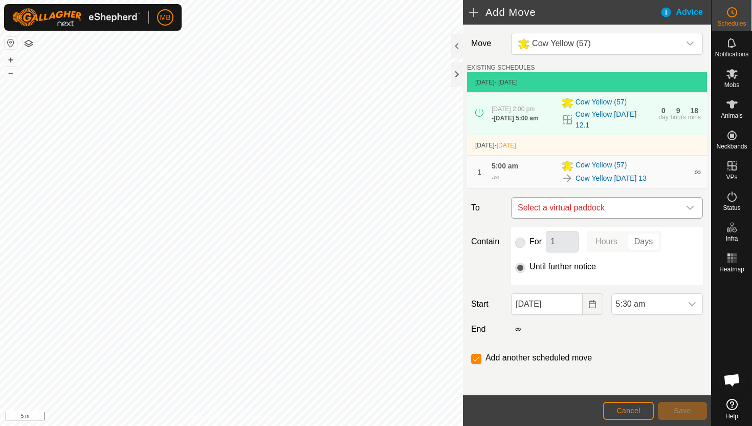
click at [684, 206] on div "dropdown trigger" at bounding box center [690, 207] width 20 height 20
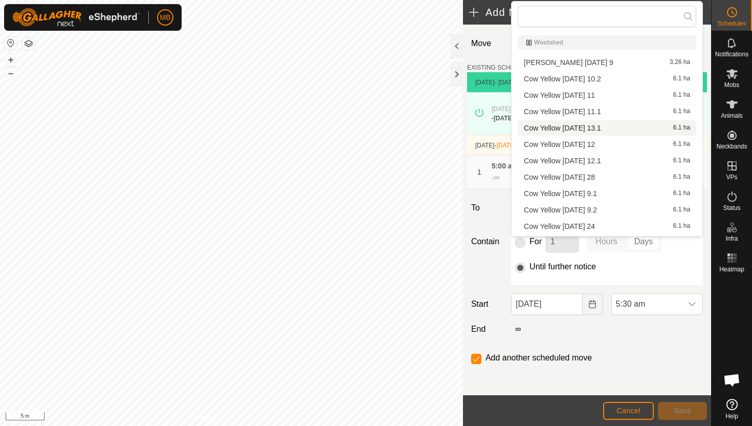
click at [605, 125] on li "Cow Yellow [DATE] 13.1 6.1 ha" at bounding box center [607, 127] width 179 height 15
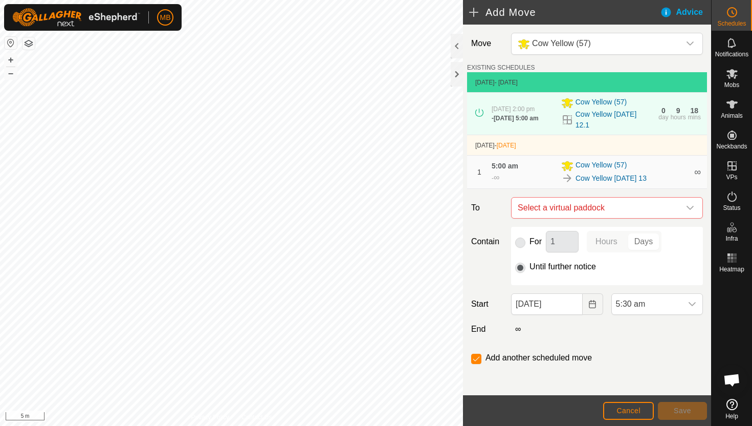
checkbox input "false"
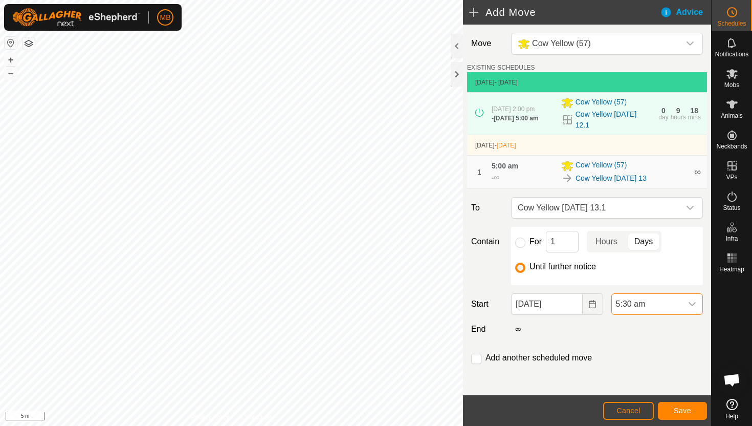
click at [658, 301] on span "5:30 am" at bounding box center [647, 304] width 70 height 20
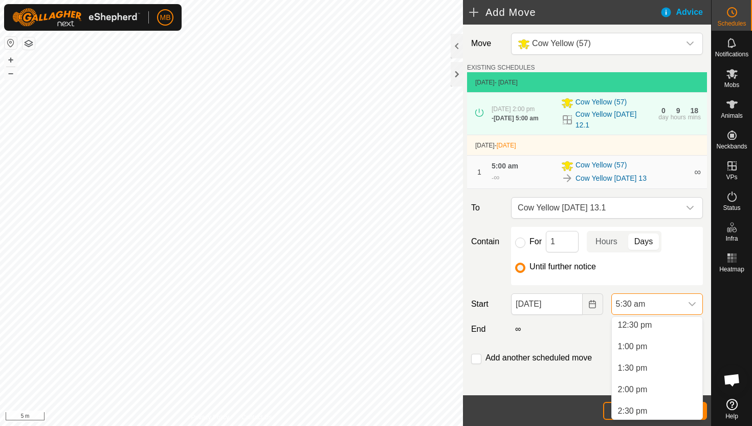
scroll to position [545, 0]
click at [648, 340] on li "1:00 pm" at bounding box center [657, 340] width 91 height 20
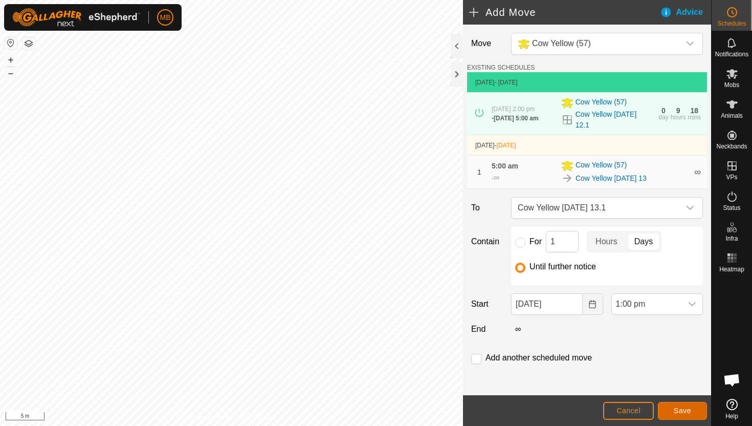
click at [691, 412] on button "Save" at bounding box center [682, 411] width 49 height 18
